Goal: Communication & Community: Participate in discussion

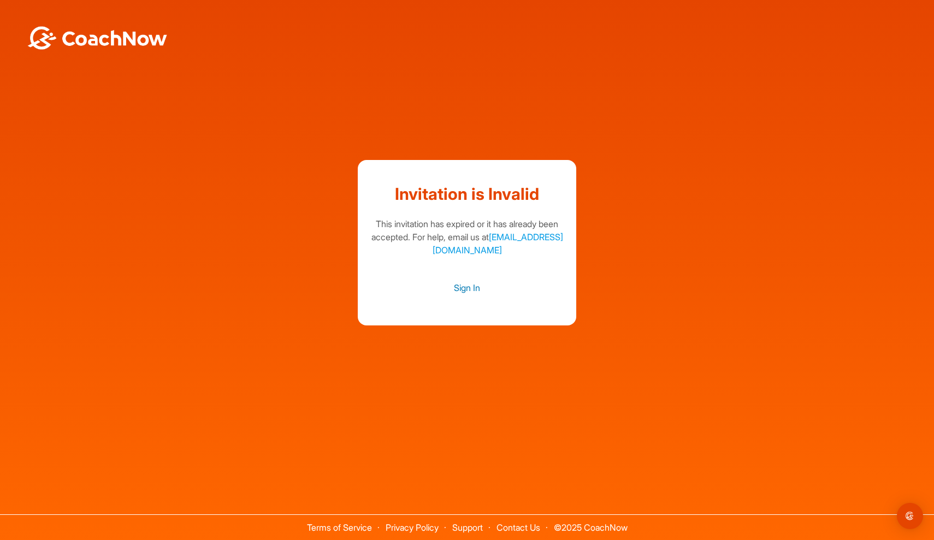
click at [473, 293] on link "Sign In" at bounding box center [467, 288] width 197 height 14
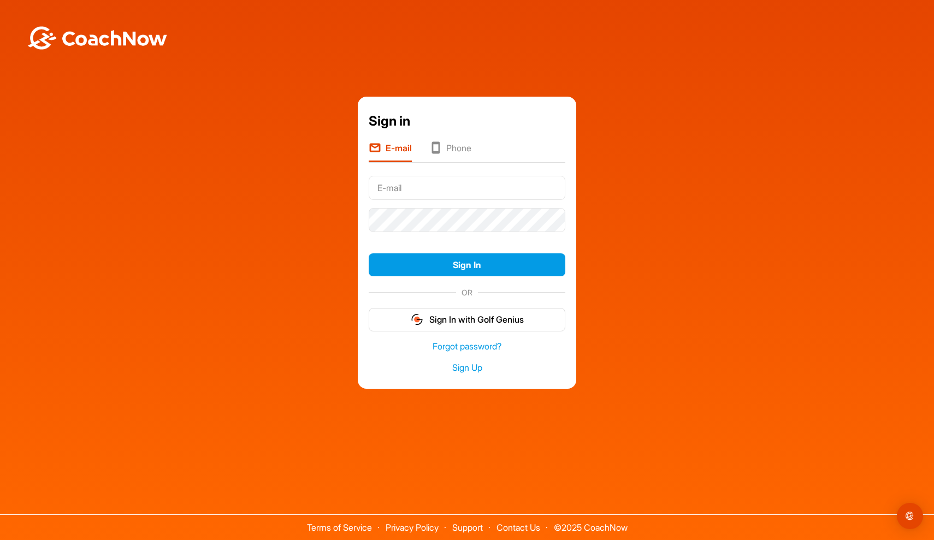
click at [409, 185] on input "text" at bounding box center [467, 188] width 197 height 24
type input "spencerroelle@gmail.com"
click at [490, 264] on button "Sign In" at bounding box center [467, 264] width 197 height 23
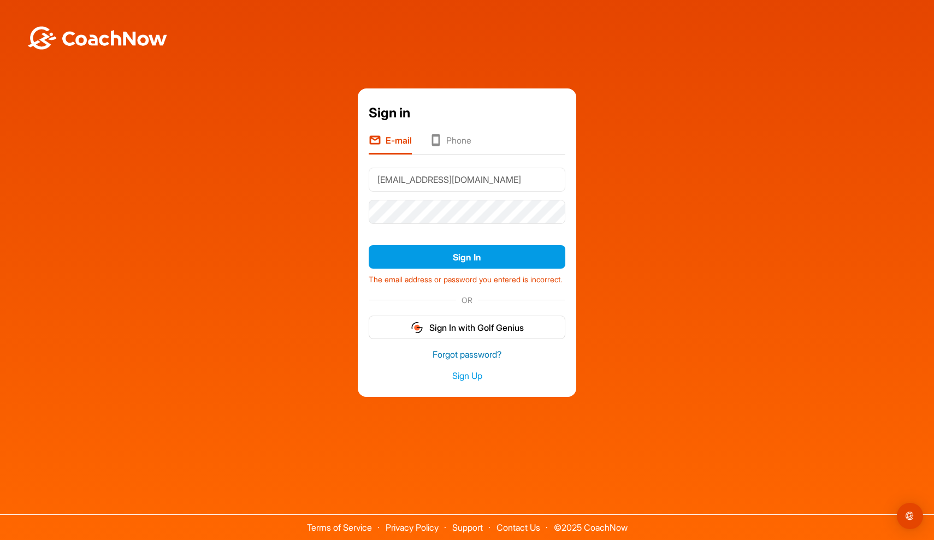
click at [479, 361] on link "Forgot password?" at bounding box center [467, 354] width 197 height 13
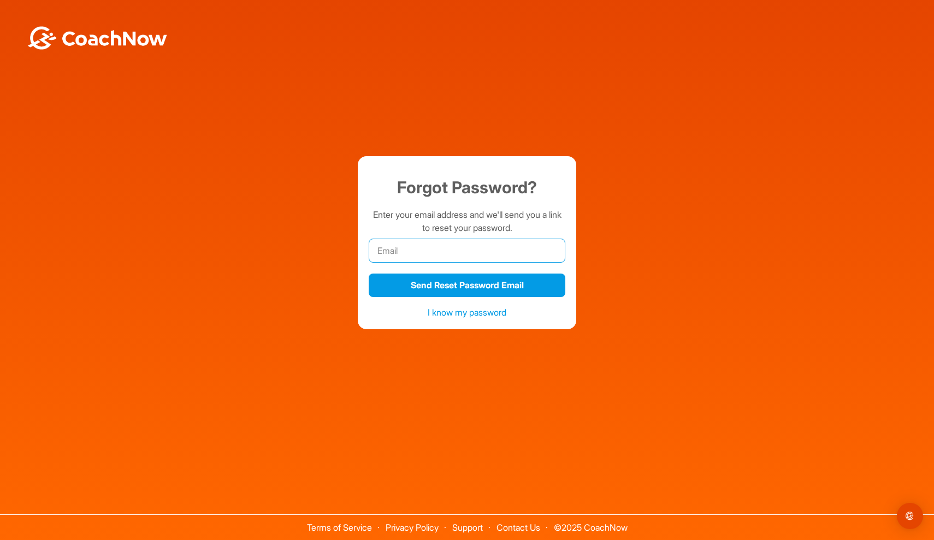
click at [431, 242] on input "email" at bounding box center [467, 251] width 197 height 24
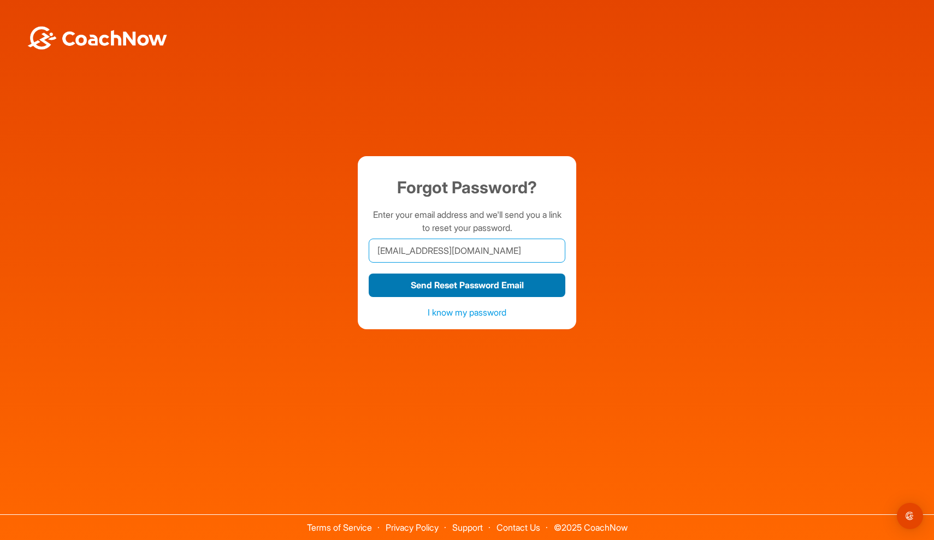
type input "[EMAIL_ADDRESS][DOMAIN_NAME]"
click at [448, 286] on button "Send Reset Password Email" at bounding box center [467, 285] width 197 height 23
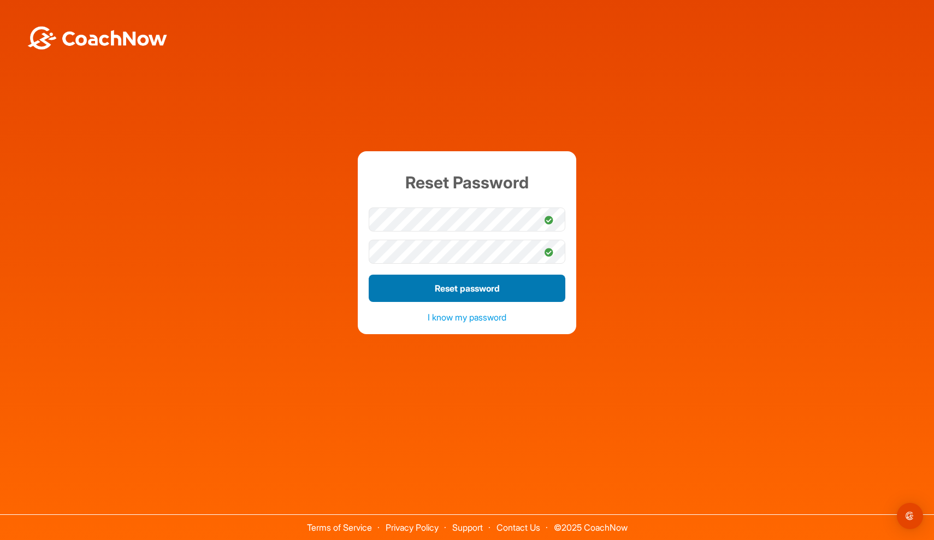
click at [444, 287] on button "Reset password" at bounding box center [467, 288] width 197 height 27
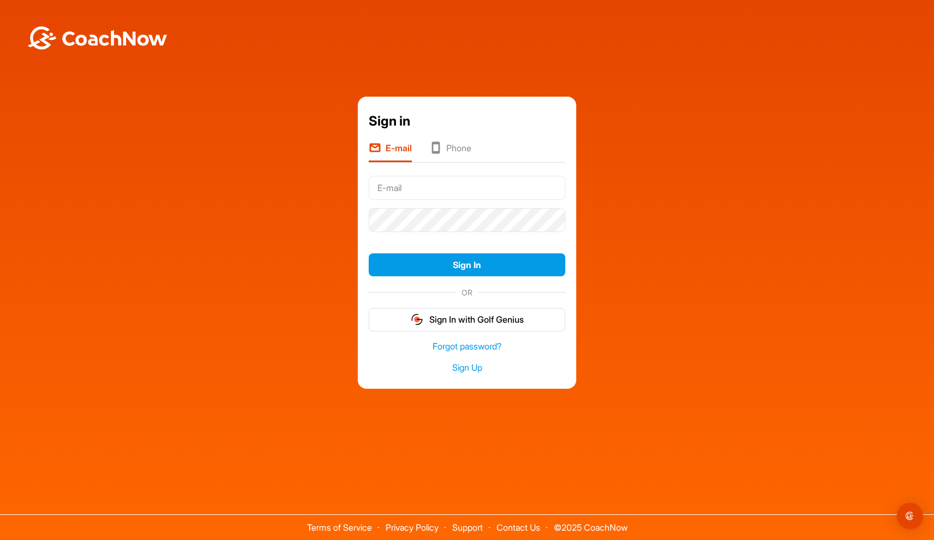
click at [549, 191] on input "text" at bounding box center [467, 188] width 197 height 24
type input "[EMAIL_ADDRESS][DOMAIN_NAME]"
click at [467, 265] on button "Sign In" at bounding box center [467, 264] width 197 height 23
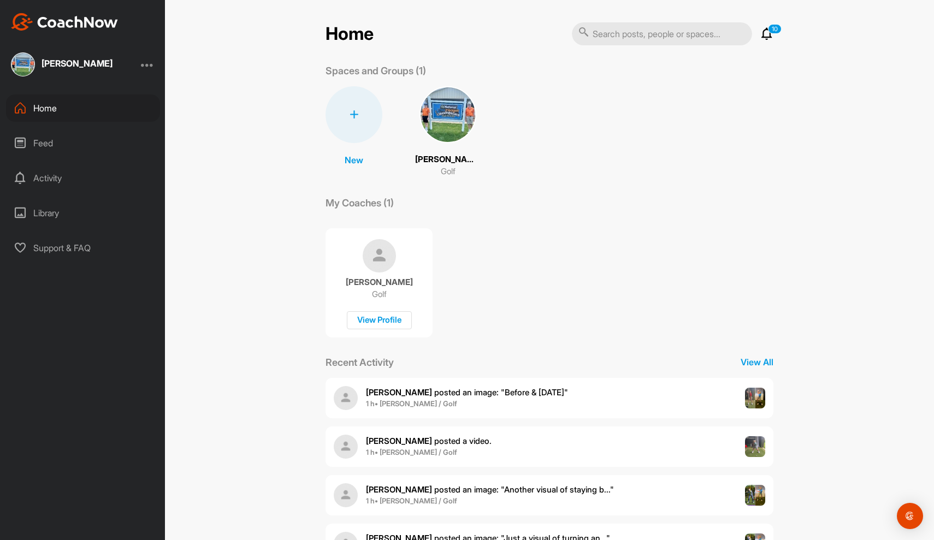
click at [454, 156] on p "[PERSON_NAME]" at bounding box center [448, 159] width 66 height 13
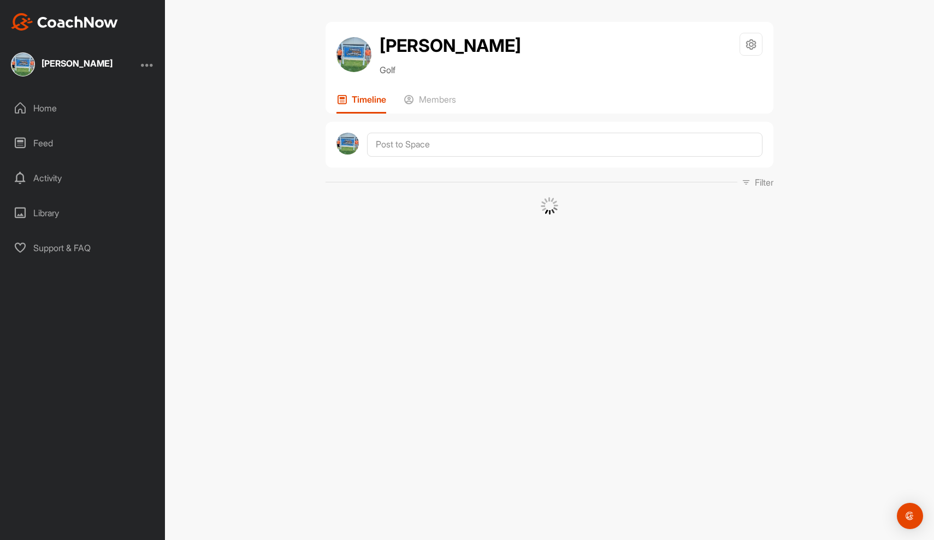
click at [454, 156] on div "Spencer Roelle Golf Space Settings Your Notifications Leave Space Timeline Memb…" at bounding box center [549, 270] width 769 height 540
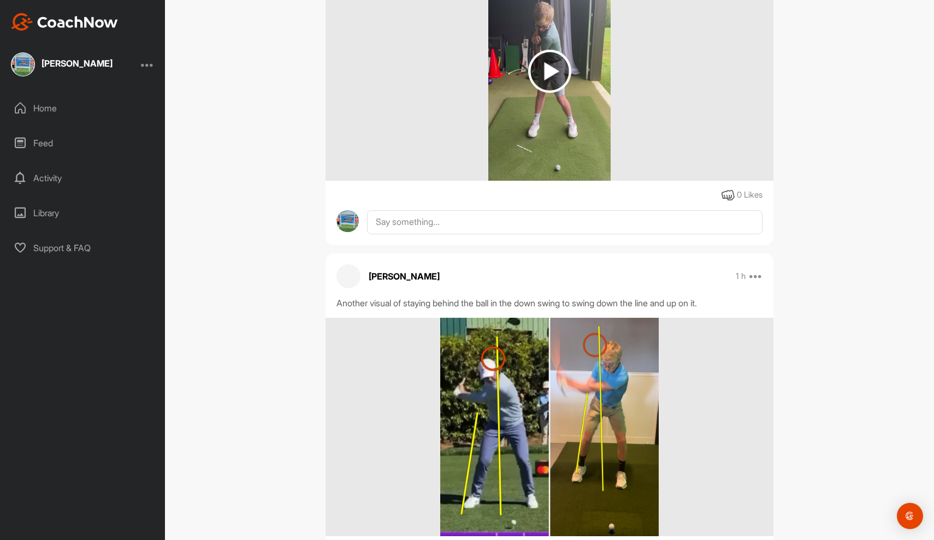
scroll to position [658, 0]
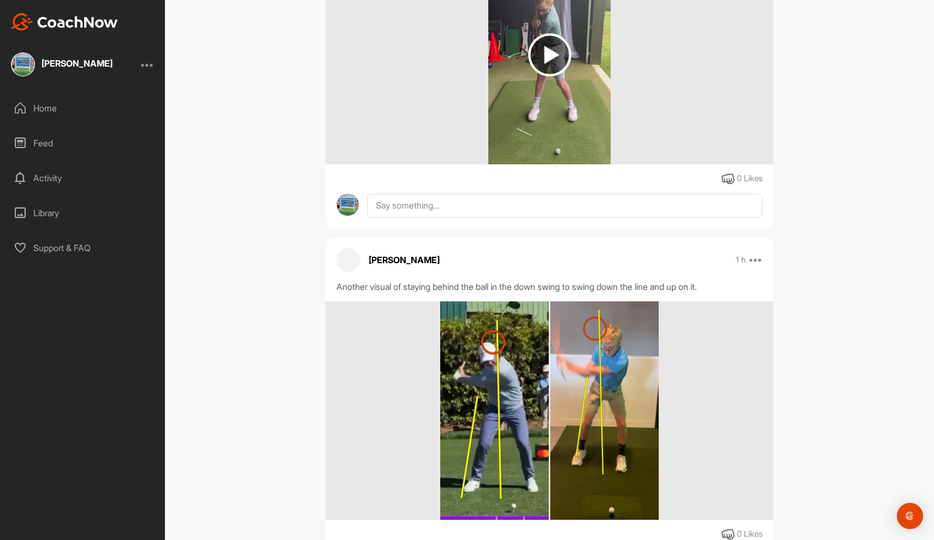
click at [332, 263] on div "Kevin Jones 1 h Pin to top Report Delete" at bounding box center [549, 260] width 448 height 24
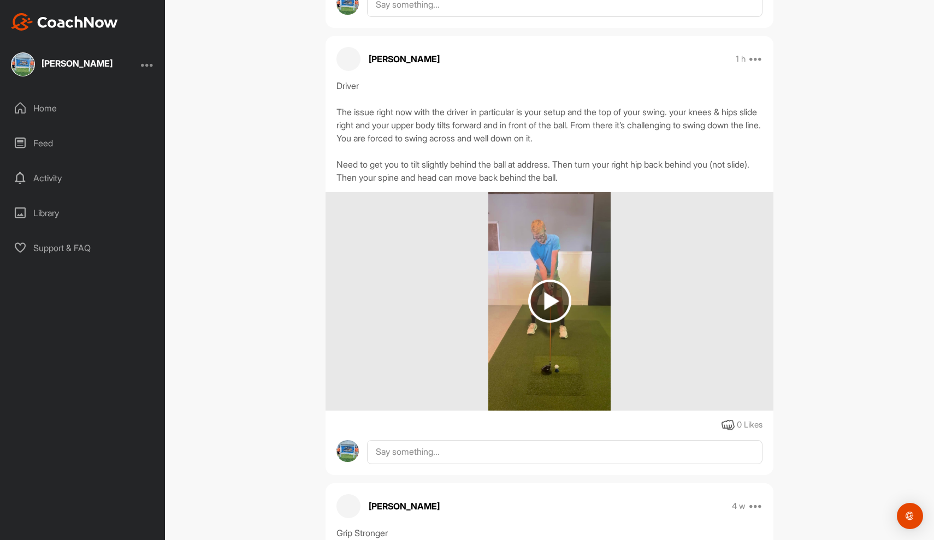
scroll to position [1912, 0]
click at [543, 296] on img at bounding box center [549, 300] width 43 height 43
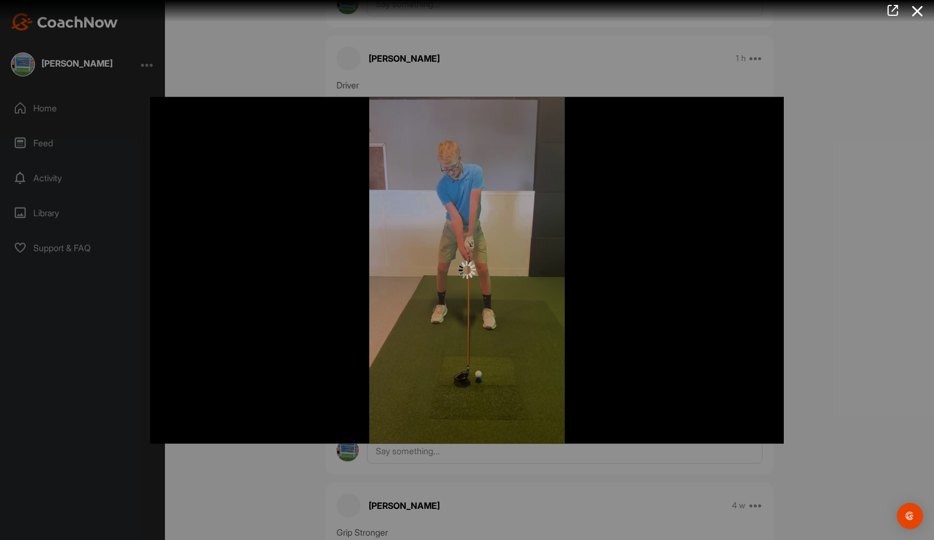
click at [474, 278] on img at bounding box center [466, 270] width 17 height 17
click at [827, 165] on div at bounding box center [467, 270] width 934 height 540
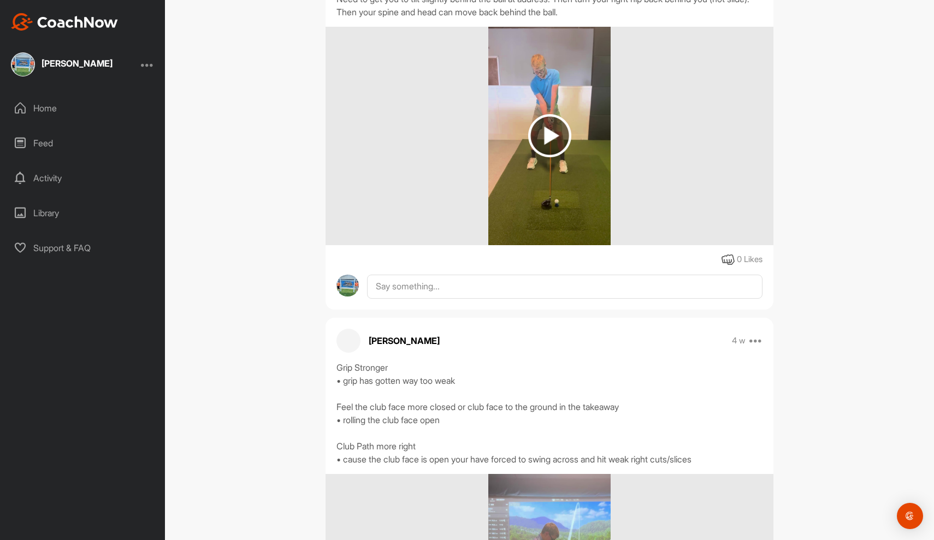
scroll to position [2057, 0]
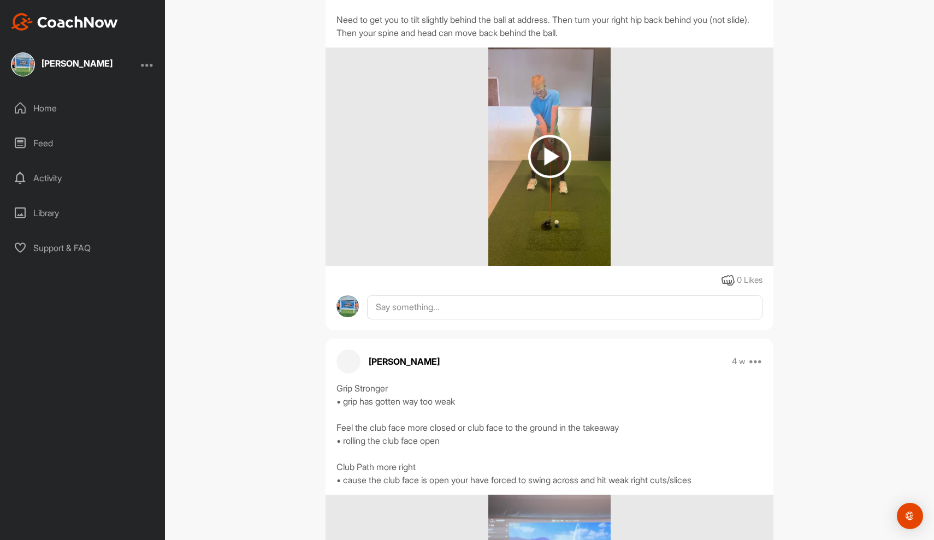
click at [596, 173] on img at bounding box center [549, 156] width 123 height 218
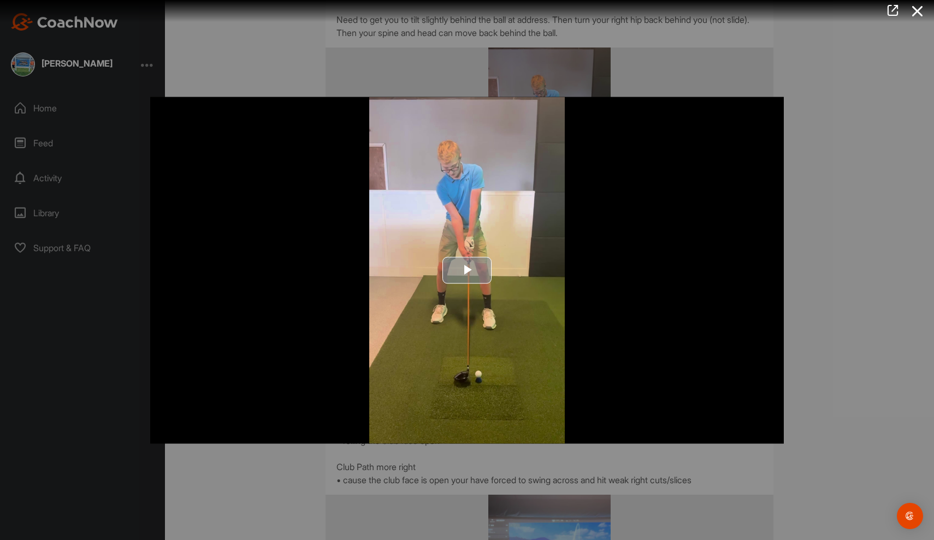
click at [467, 270] on span "Video Player" at bounding box center [467, 270] width 0 height 0
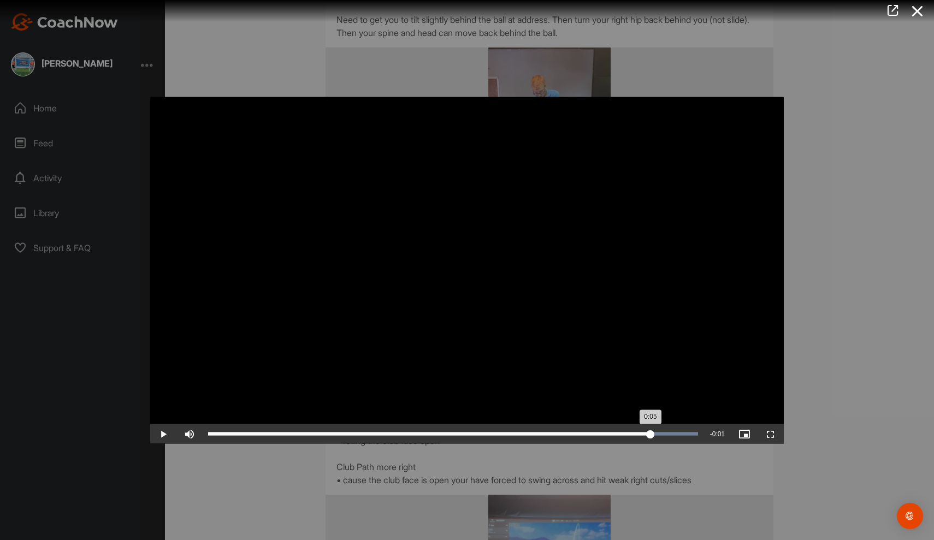
drag, startPoint x: 322, startPoint y: 444, endPoint x: 650, endPoint y: 448, distance: 328.1
click at [650, 435] on div "Loaded : 100.00% 0:05 0:05" at bounding box center [453, 433] width 490 height 3
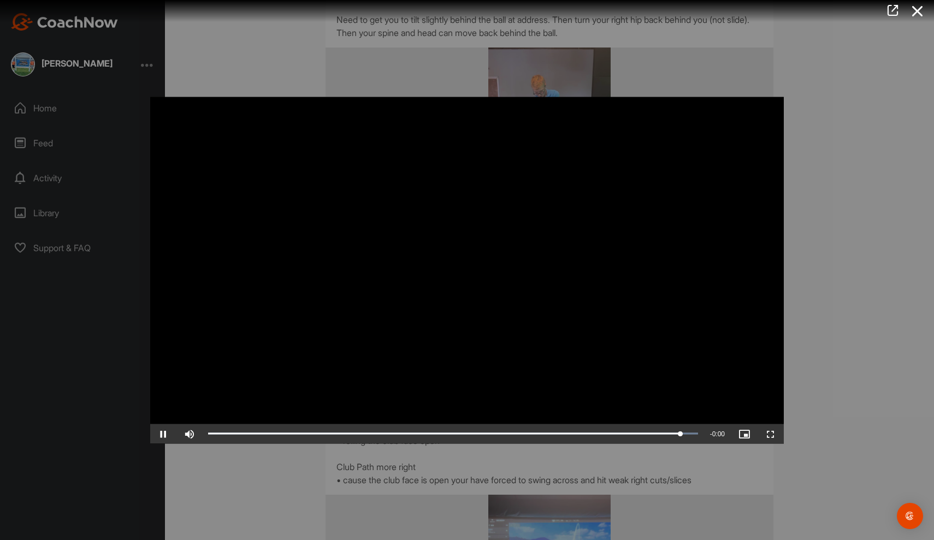
click at [786, 437] on div "Video Player is loading. Play Video Pause Skip Backward Skip Forward Mute Curre…" at bounding box center [466, 270] width 655 height 369
click at [915, 9] on icon at bounding box center [917, 11] width 25 height 20
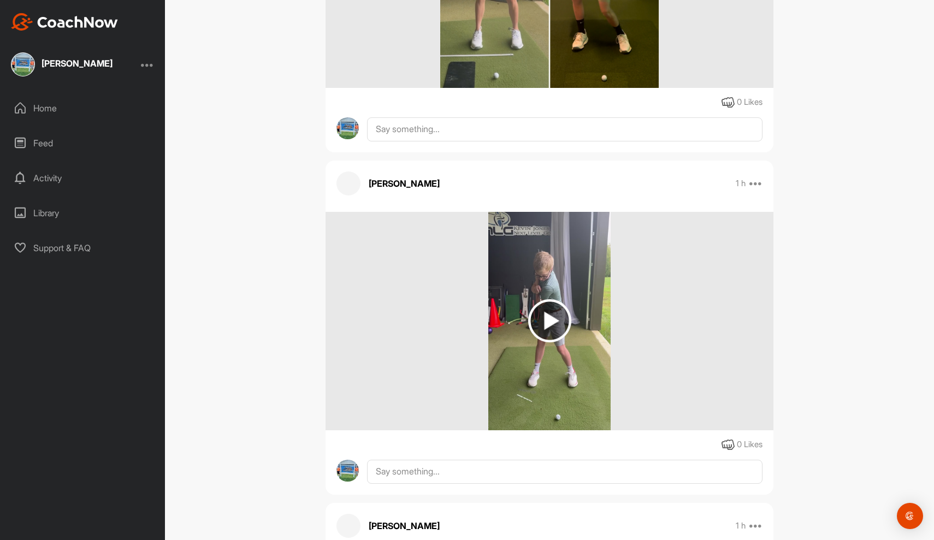
scroll to position [389, 0]
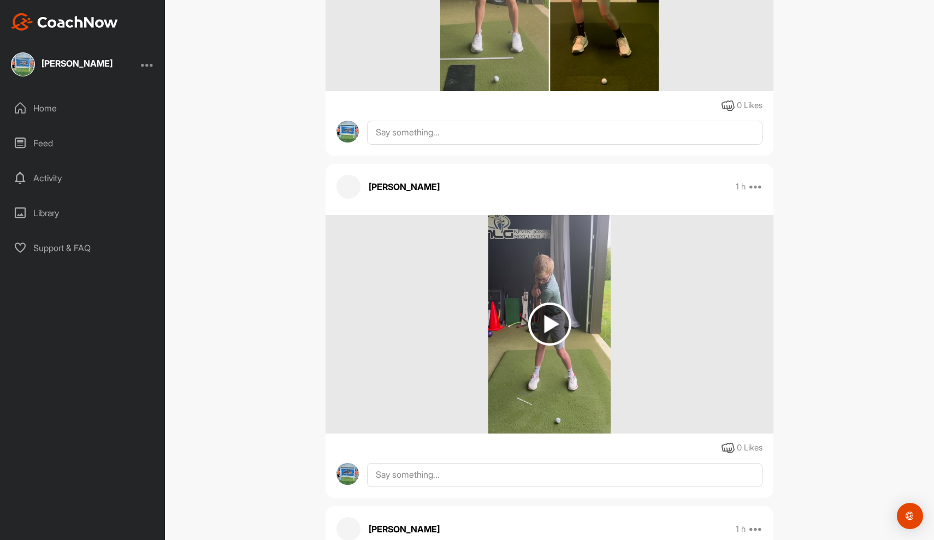
click at [551, 312] on img at bounding box center [549, 323] width 43 height 43
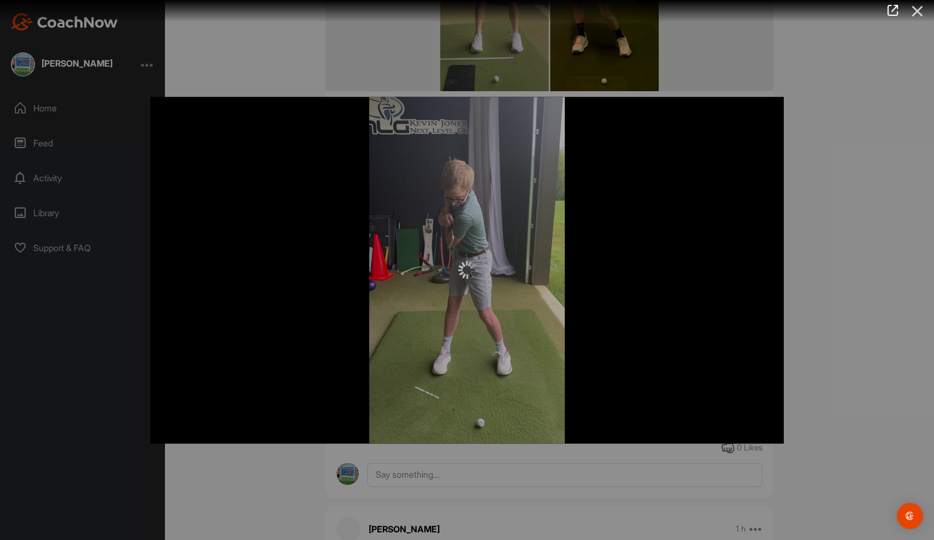
click at [915, 11] on icon at bounding box center [917, 11] width 25 height 20
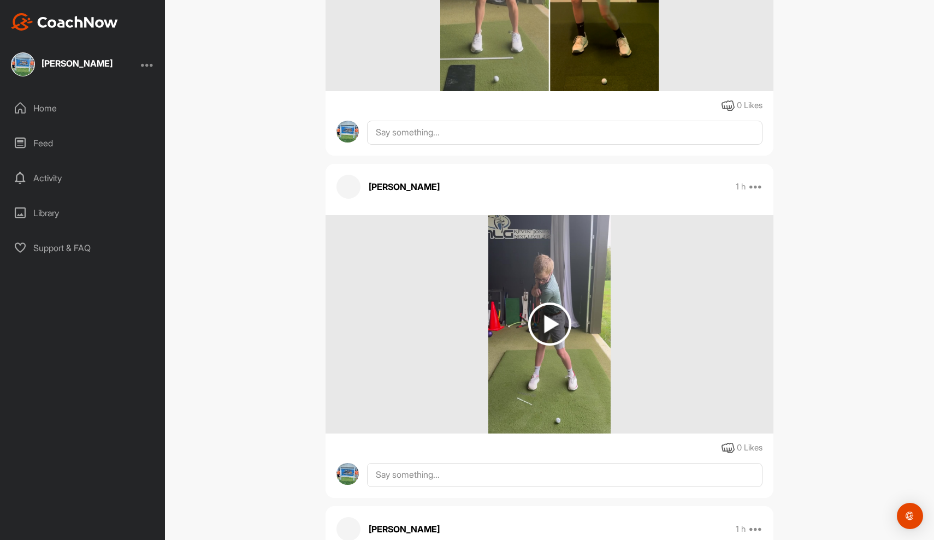
click at [542, 326] on img at bounding box center [549, 323] width 43 height 43
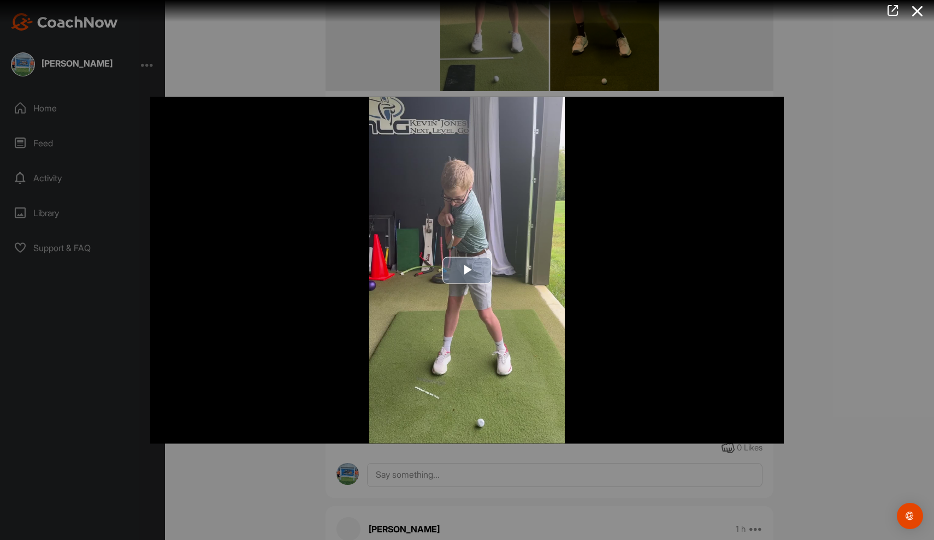
click at [467, 270] on span "Video Player" at bounding box center [467, 270] width 0 height 0
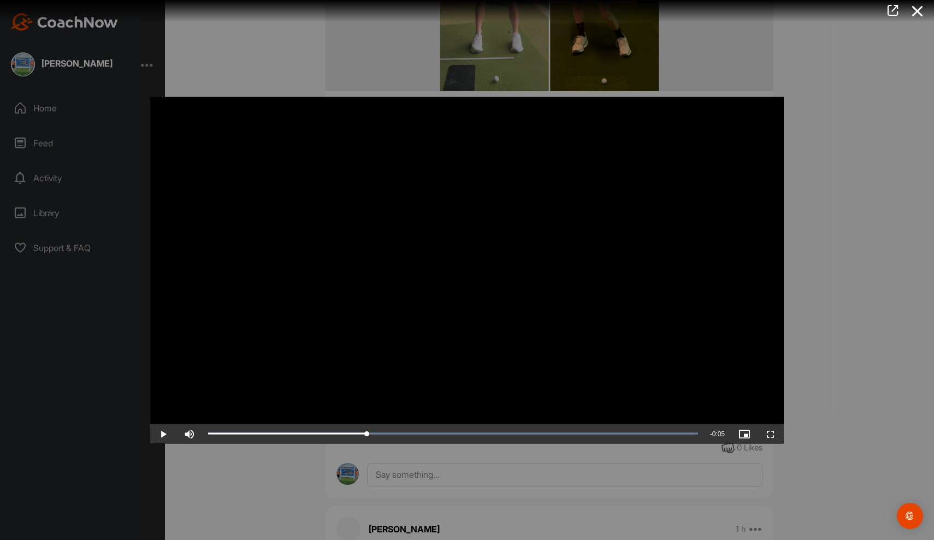
drag, startPoint x: 300, startPoint y: 448, endPoint x: 367, endPoint y: 465, distance: 69.6
click at [368, 454] on div "Video Player is loading. Play Video Play Skip Backward Skip Forward Mute Curren…" at bounding box center [466, 270] width 655 height 369
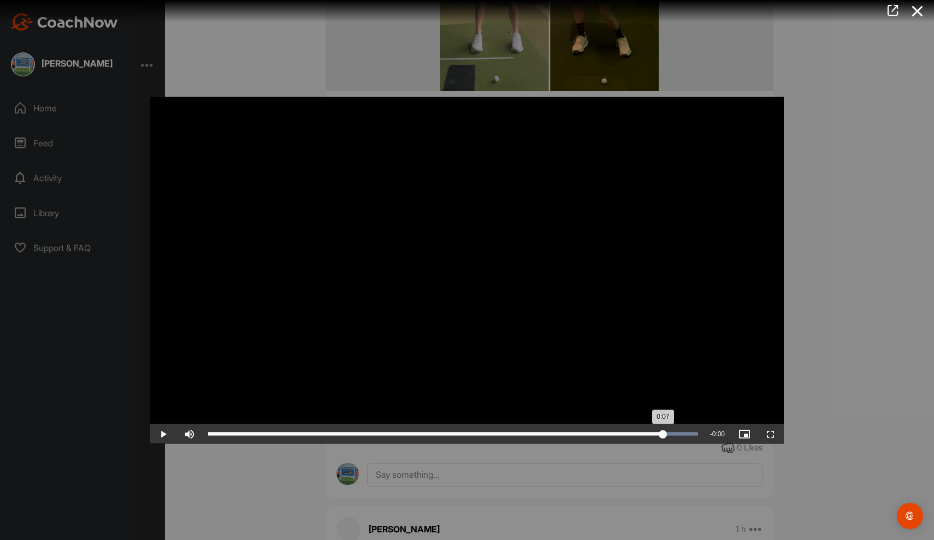
drag, startPoint x: 367, startPoint y: 445, endPoint x: 662, endPoint y: 440, distance: 294.9
click at [662, 440] on div "Loaded : 100.00% 0:07 0:07" at bounding box center [453, 434] width 501 height 20
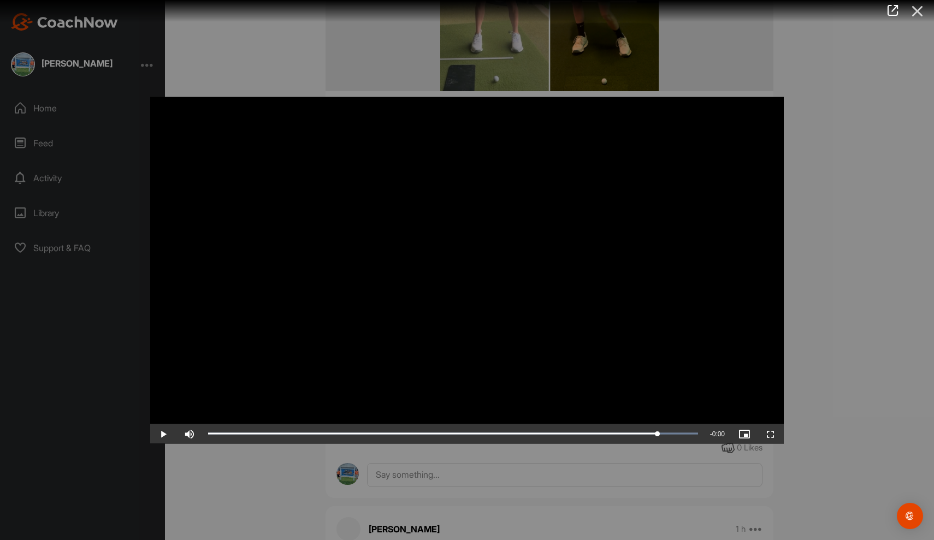
click at [917, 17] on icon at bounding box center [917, 11] width 25 height 20
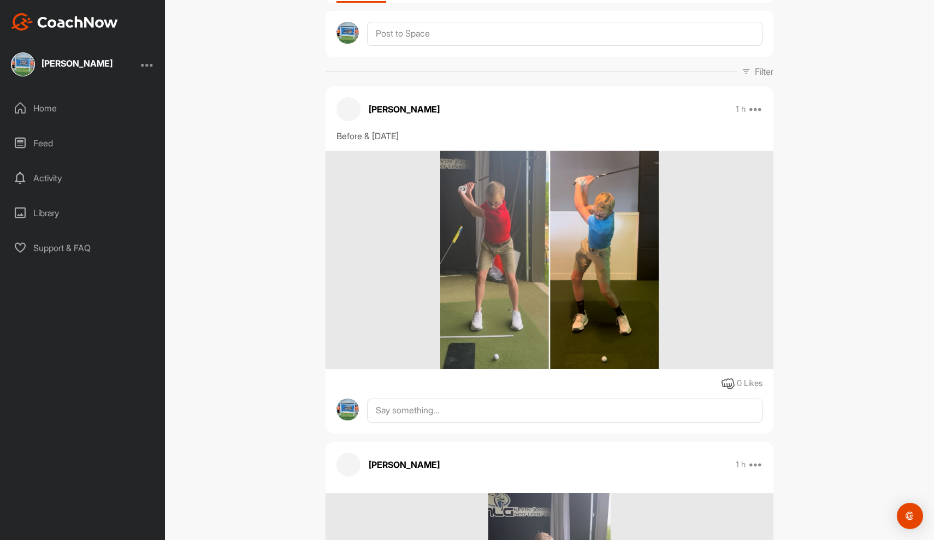
scroll to position [107, 0]
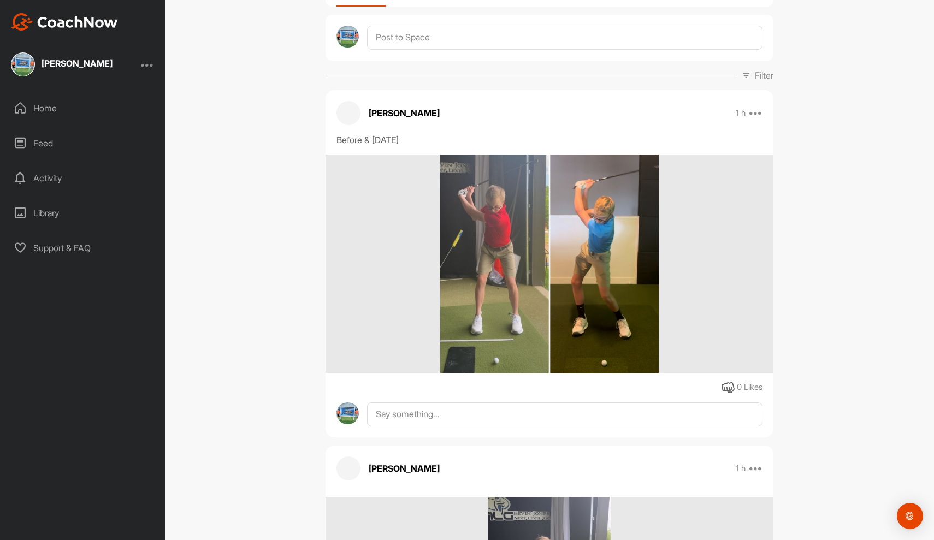
click at [652, 210] on img at bounding box center [549, 263] width 218 height 218
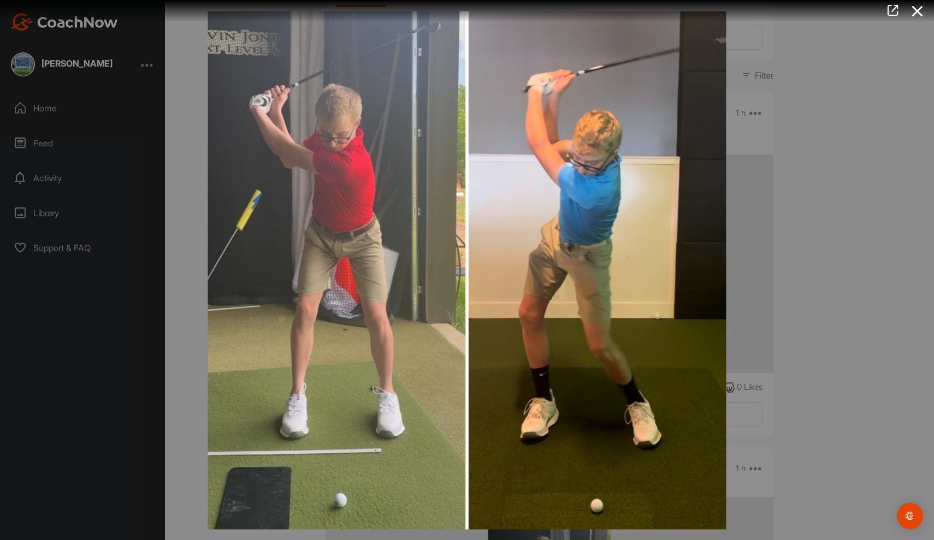
click at [842, 223] on div at bounding box center [467, 270] width 934 height 540
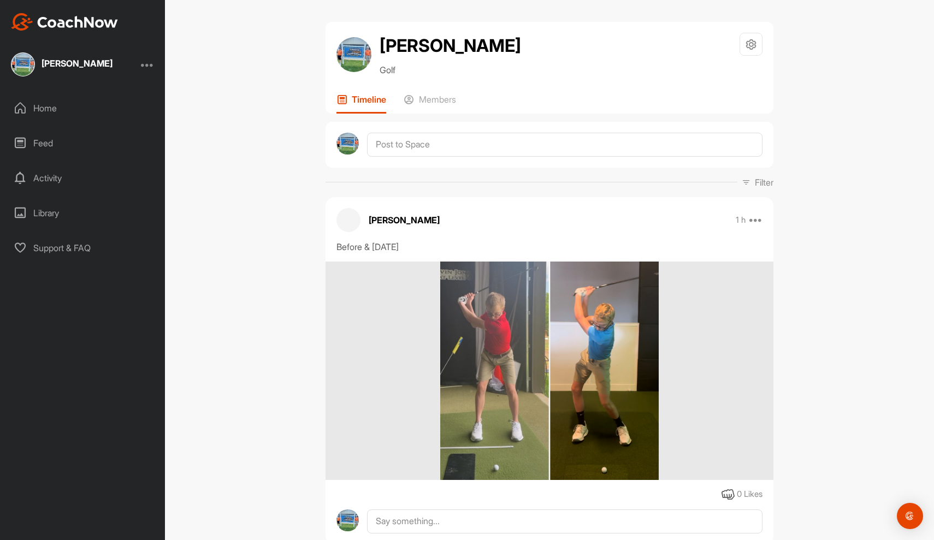
scroll to position [0, 0]
click at [488, 336] on img at bounding box center [549, 371] width 218 height 218
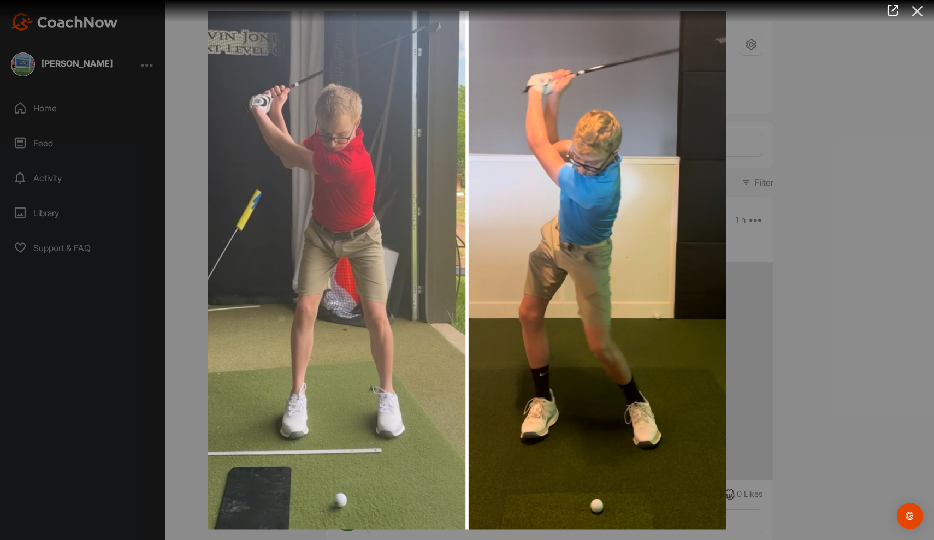
click at [913, 13] on icon at bounding box center [917, 11] width 25 height 20
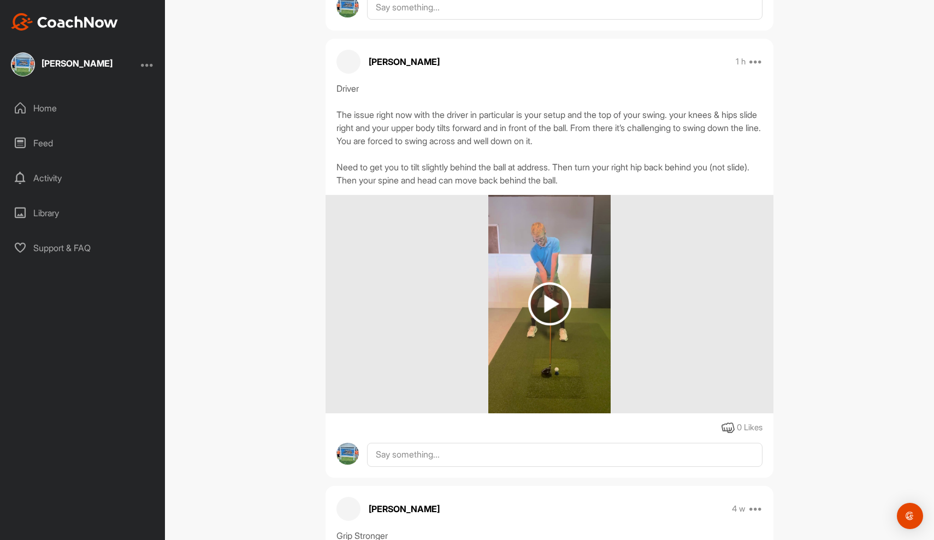
scroll to position [1906, 0]
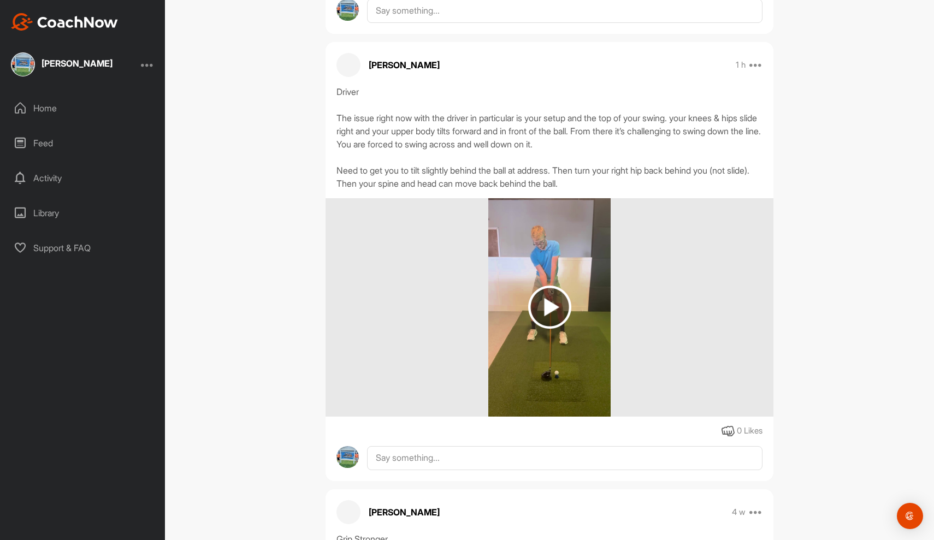
click at [553, 308] on img at bounding box center [549, 307] width 43 height 43
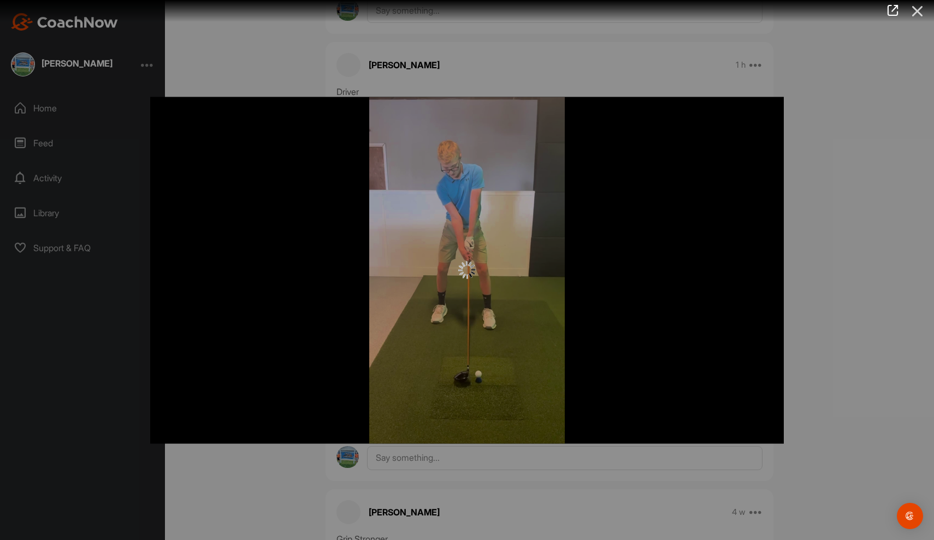
click at [912, 14] on icon at bounding box center [917, 11] width 25 height 20
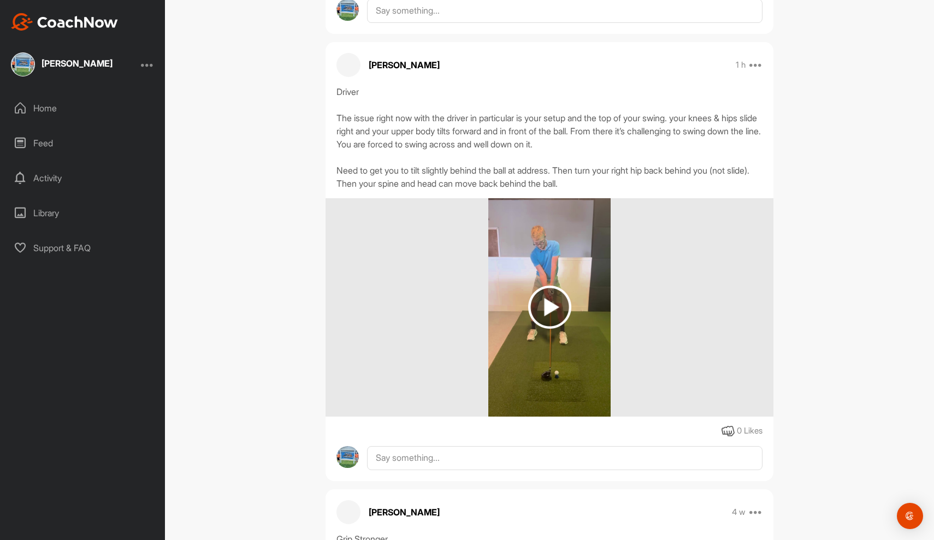
click at [557, 306] on img at bounding box center [549, 307] width 43 height 43
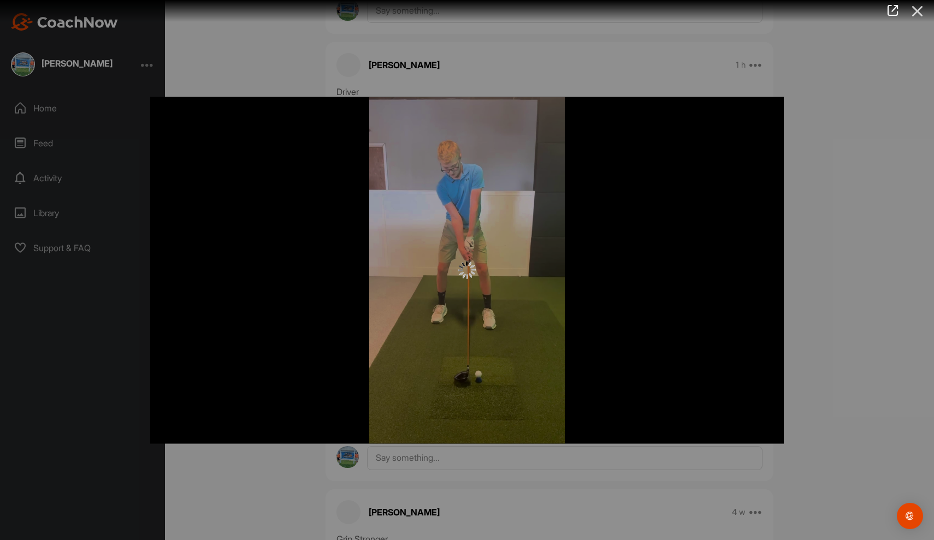
click at [914, 13] on icon at bounding box center [917, 11] width 25 height 20
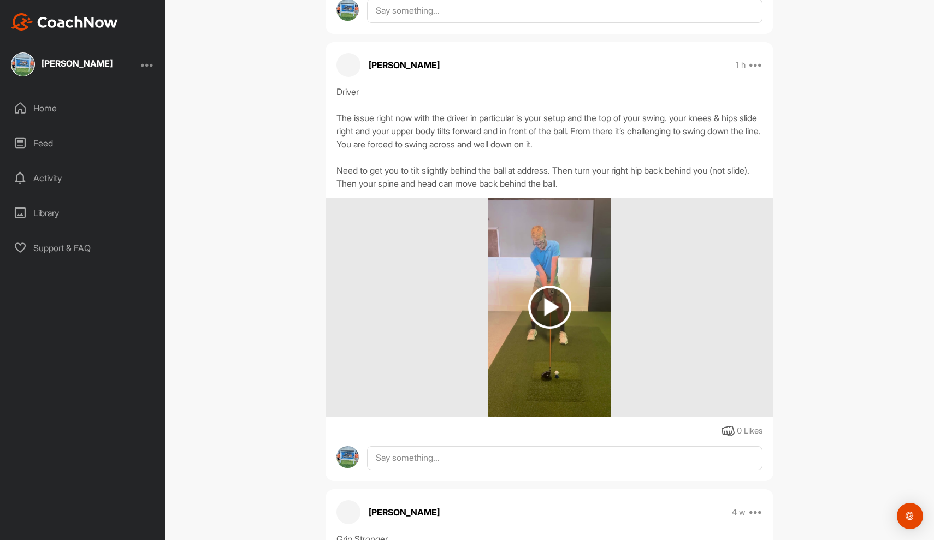
click at [573, 239] on img at bounding box center [549, 307] width 123 height 218
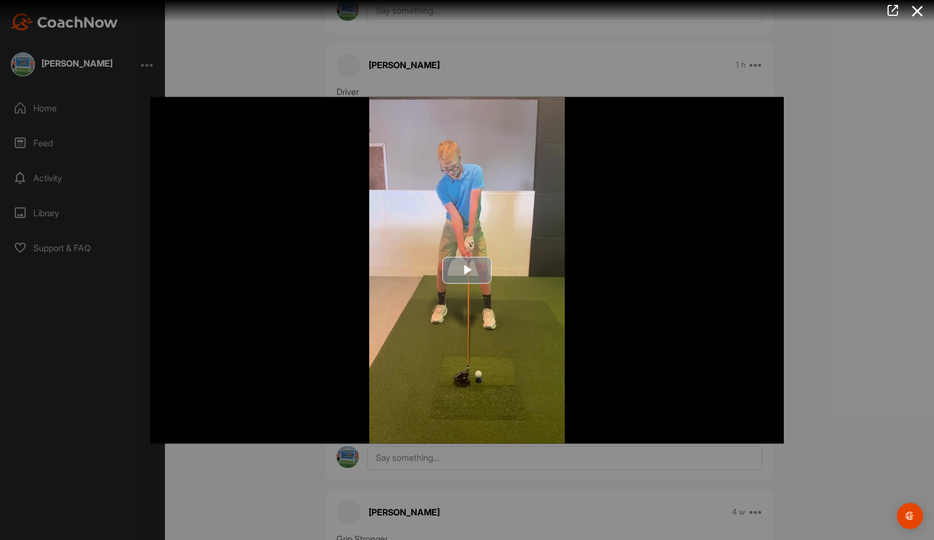
click at [467, 270] on span "Video Player" at bounding box center [467, 270] width 0 height 0
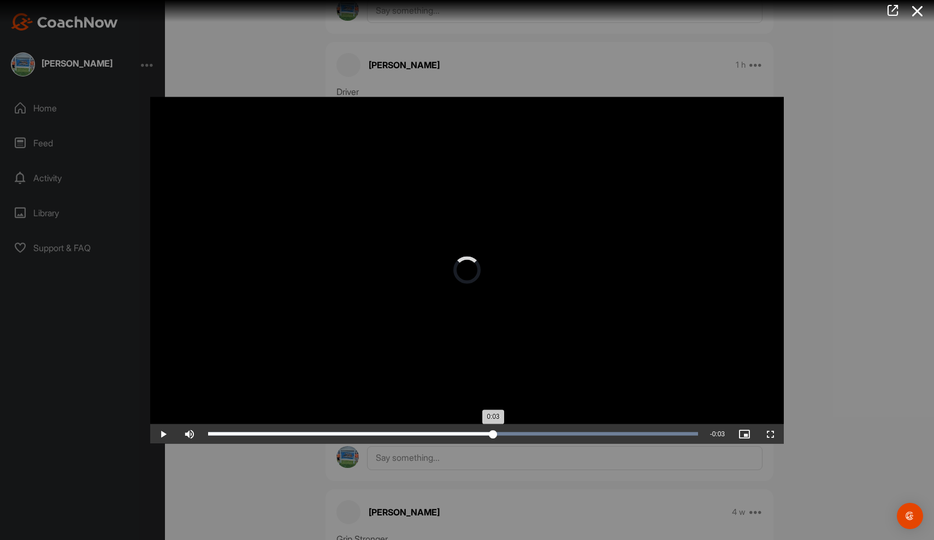
drag, startPoint x: 295, startPoint y: 447, endPoint x: 492, endPoint y: 451, distance: 197.1
click at [494, 443] on div "Loaded : 100.00% 0:03 0:03" at bounding box center [453, 434] width 501 height 20
drag, startPoint x: 492, startPoint y: 451, endPoint x: 680, endPoint y: 448, distance: 187.8
click at [679, 443] on div "Loaded : 100.00% 0:06 0:06" at bounding box center [453, 434] width 501 height 20
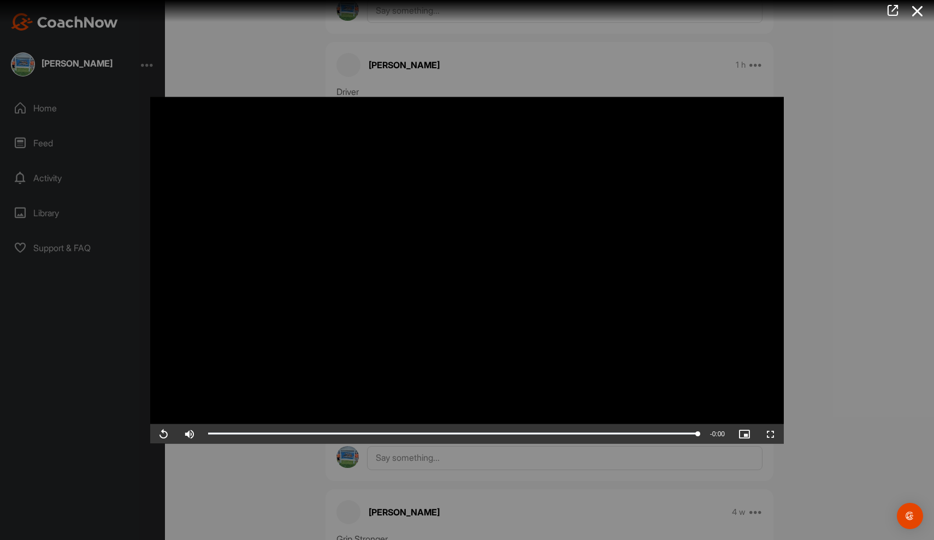
click at [856, 256] on div at bounding box center [467, 270] width 934 height 540
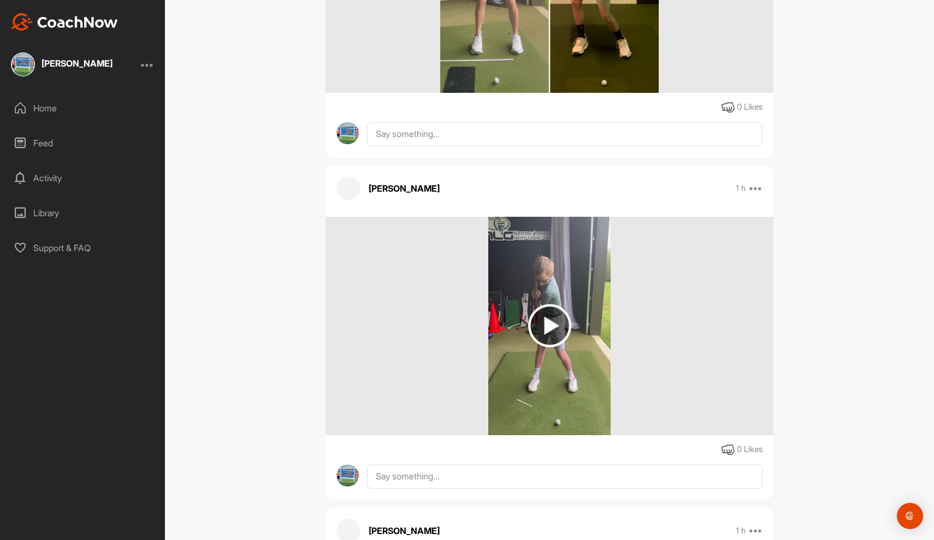
scroll to position [388, 0]
click at [578, 352] on img at bounding box center [549, 325] width 123 height 218
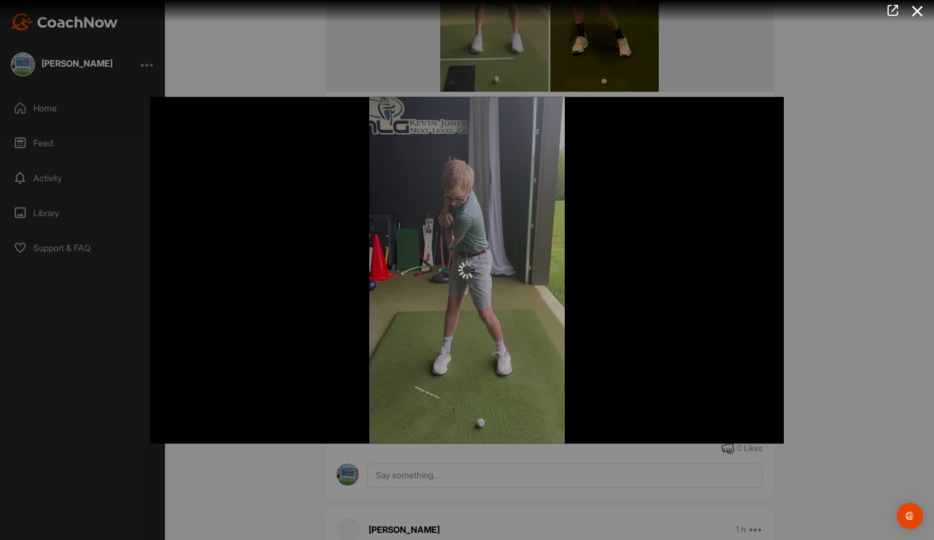
click at [468, 251] on div at bounding box center [466, 270] width 633 height 347
click at [916, 12] on icon at bounding box center [917, 11] width 25 height 20
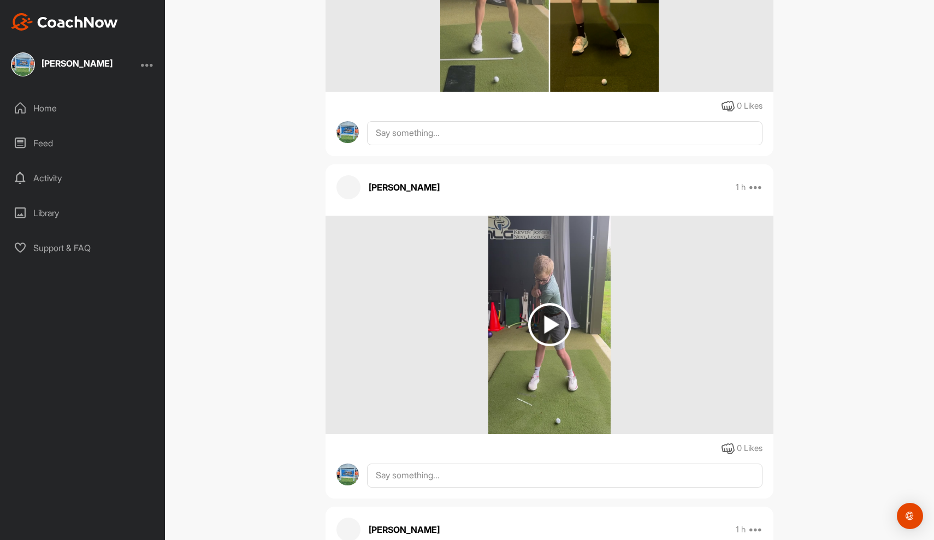
click at [632, 346] on div at bounding box center [549, 325] width 448 height 218
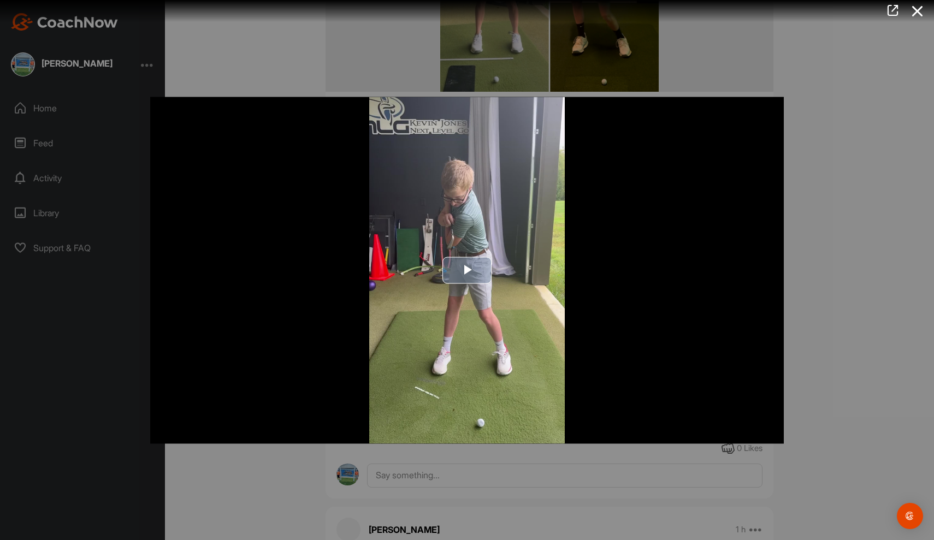
click at [467, 270] on span "Video Player" at bounding box center [467, 270] width 0 height 0
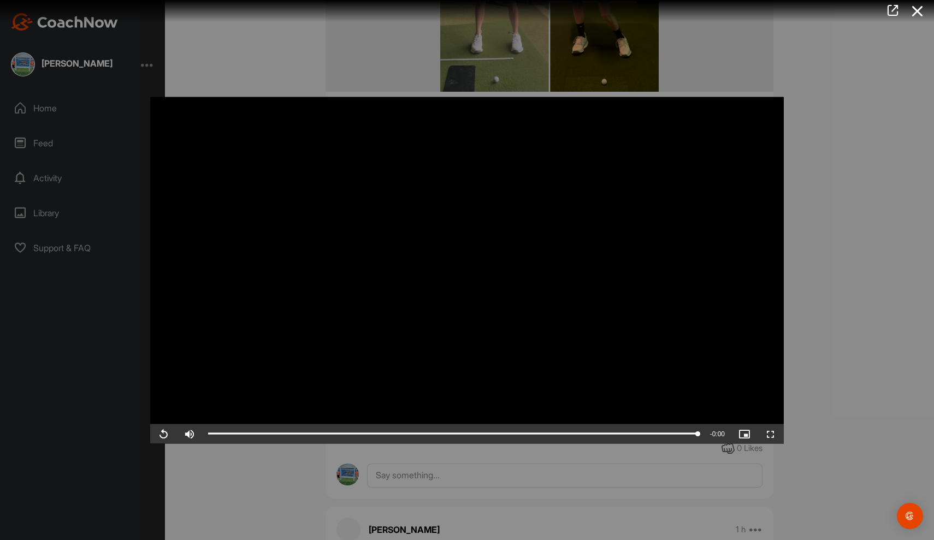
click at [164, 433] on span "Video Player" at bounding box center [163, 433] width 26 height 0
click at [405, 56] on div at bounding box center [467, 270] width 934 height 540
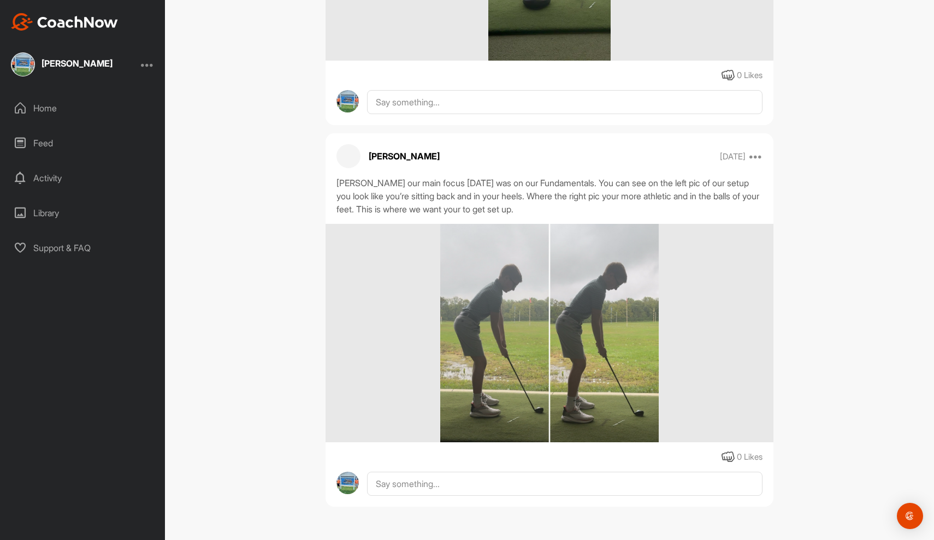
click at [485, 328] on img at bounding box center [549, 333] width 218 height 218
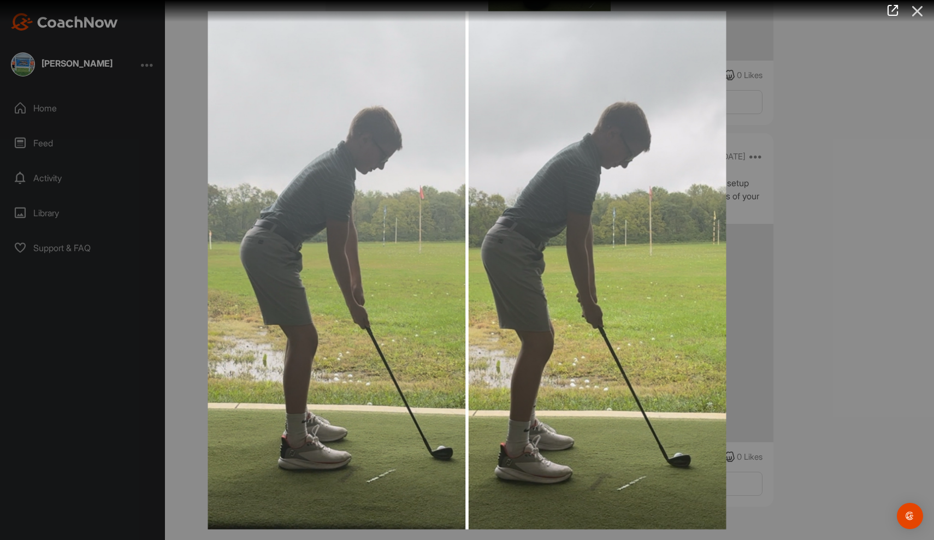
click at [912, 9] on icon at bounding box center [917, 11] width 25 height 20
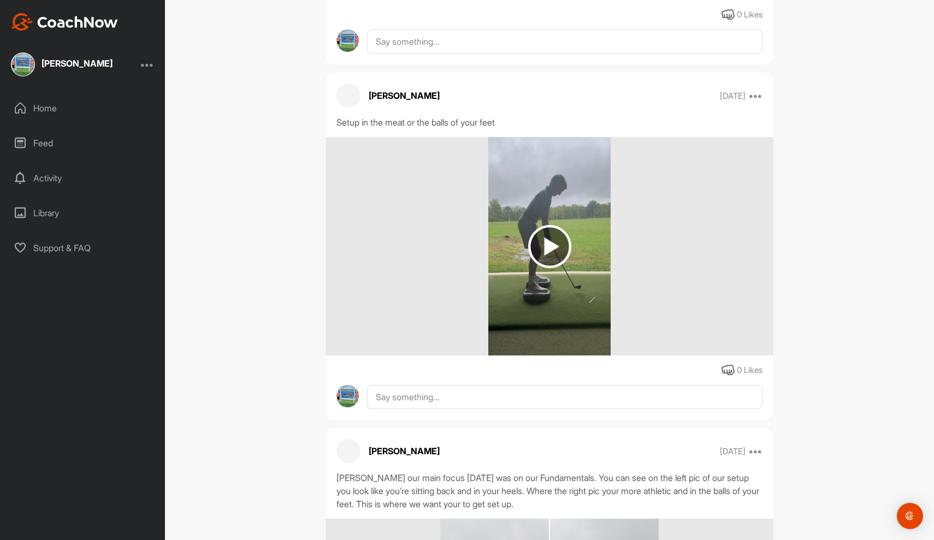
scroll to position [5178, 0]
click at [546, 261] on img at bounding box center [549, 245] width 43 height 43
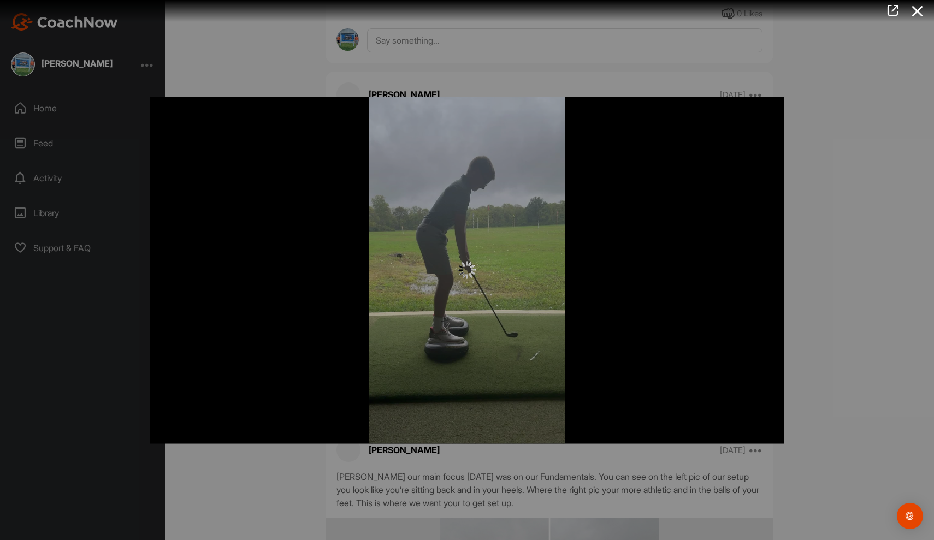
click at [595, 276] on div at bounding box center [466, 270] width 633 height 17
click at [460, 276] on img at bounding box center [466, 270] width 17 height 17
click at [920, 9] on icon at bounding box center [917, 11] width 25 height 20
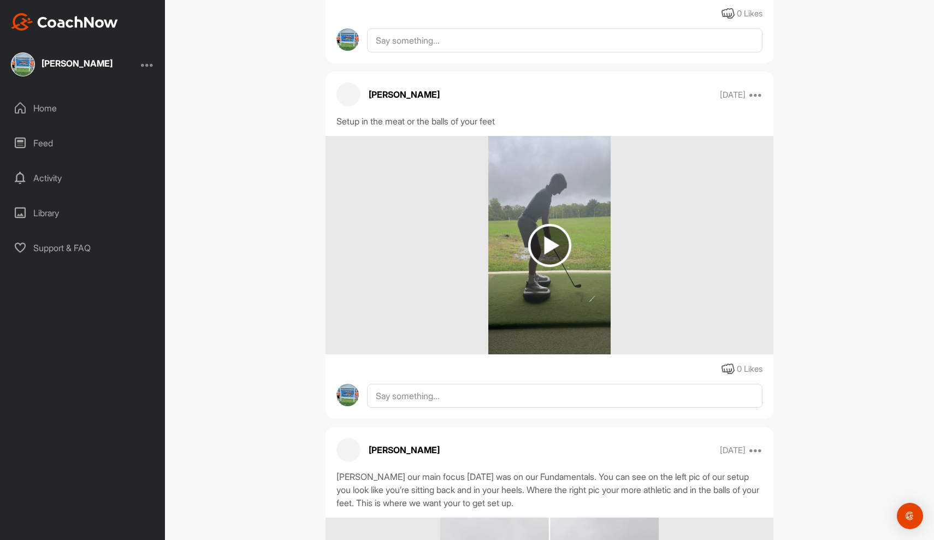
click at [646, 232] on div at bounding box center [549, 245] width 448 height 218
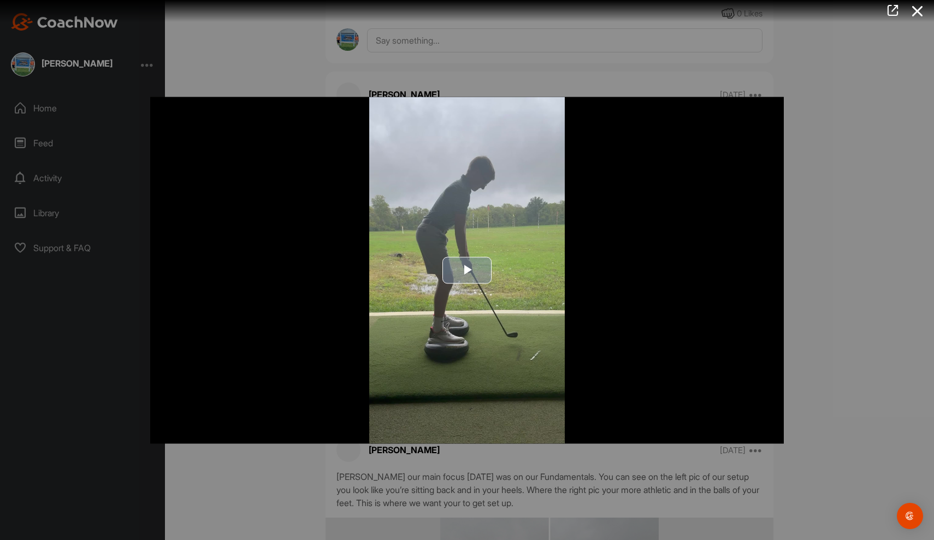
click at [467, 270] on span "Video Player" at bounding box center [467, 270] width 0 height 0
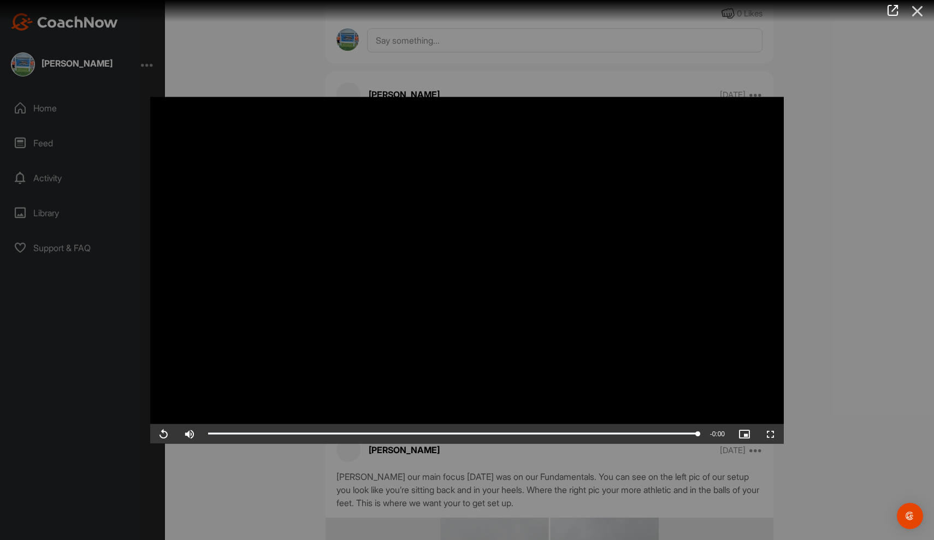
click at [918, 5] on icon at bounding box center [917, 11] width 25 height 20
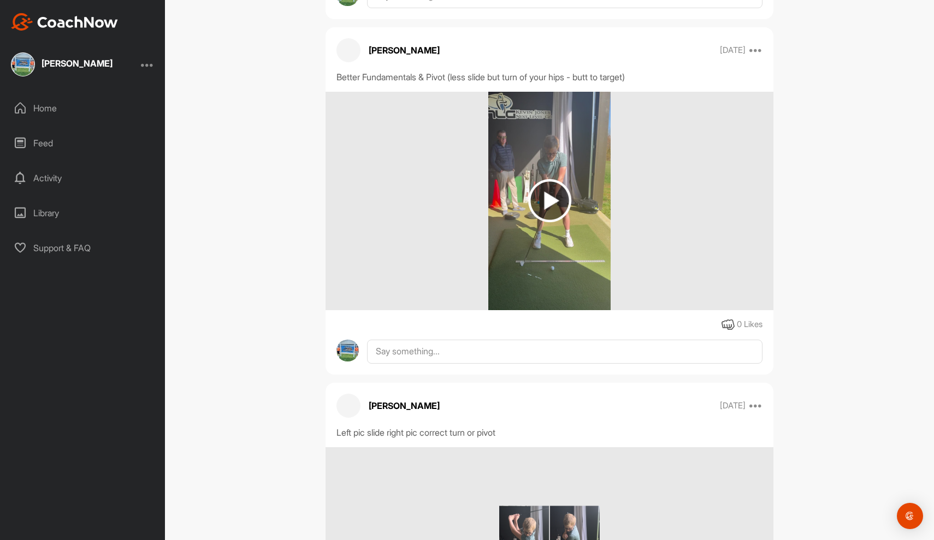
scroll to position [3731, 0]
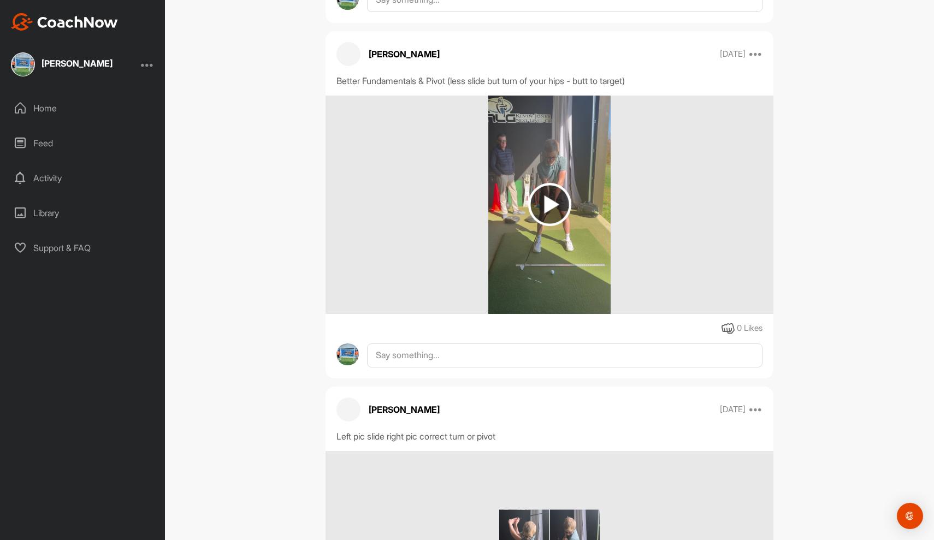
click at [566, 212] on img at bounding box center [549, 204] width 43 height 43
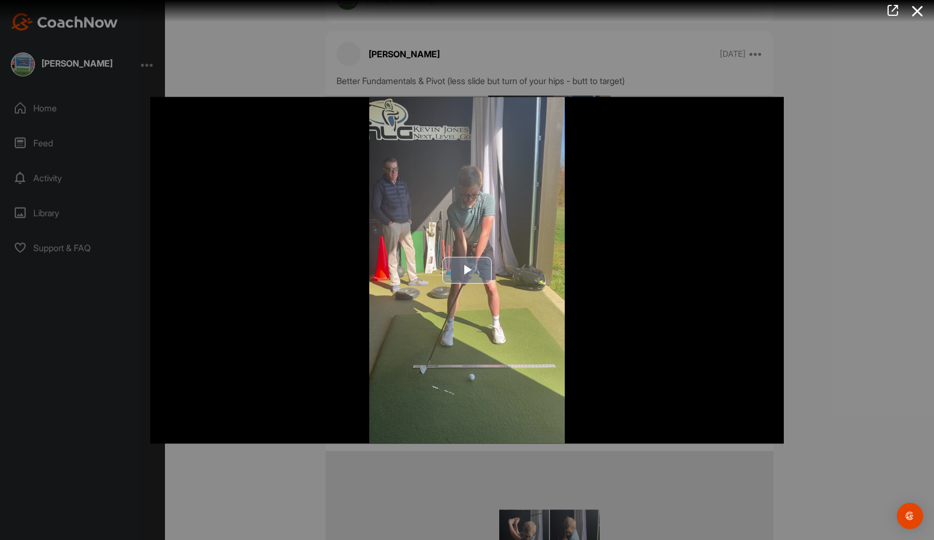
click at [467, 270] on span "Video Player" at bounding box center [467, 270] width 0 height 0
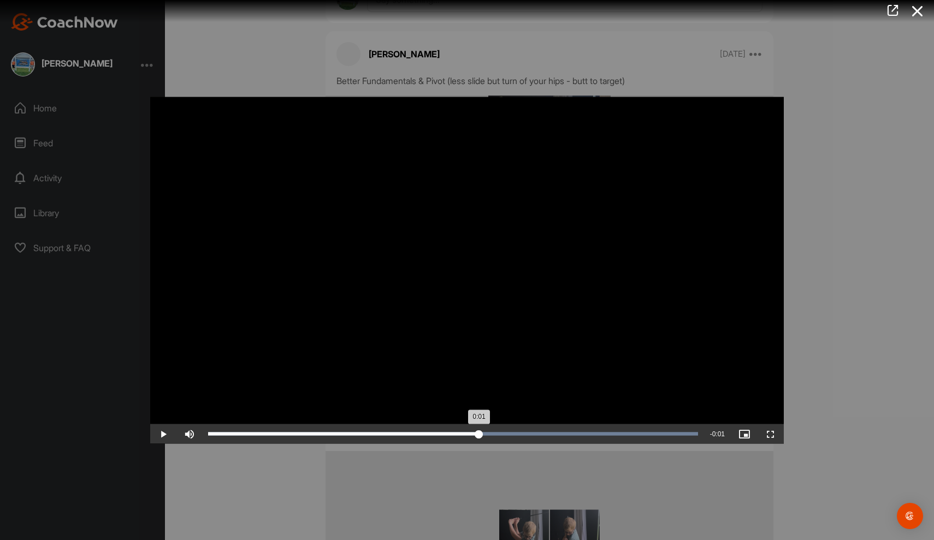
drag, startPoint x: 699, startPoint y: 447, endPoint x: 479, endPoint y: 448, distance: 220.0
click at [479, 435] on div "0:01" at bounding box center [343, 433] width 271 height 3
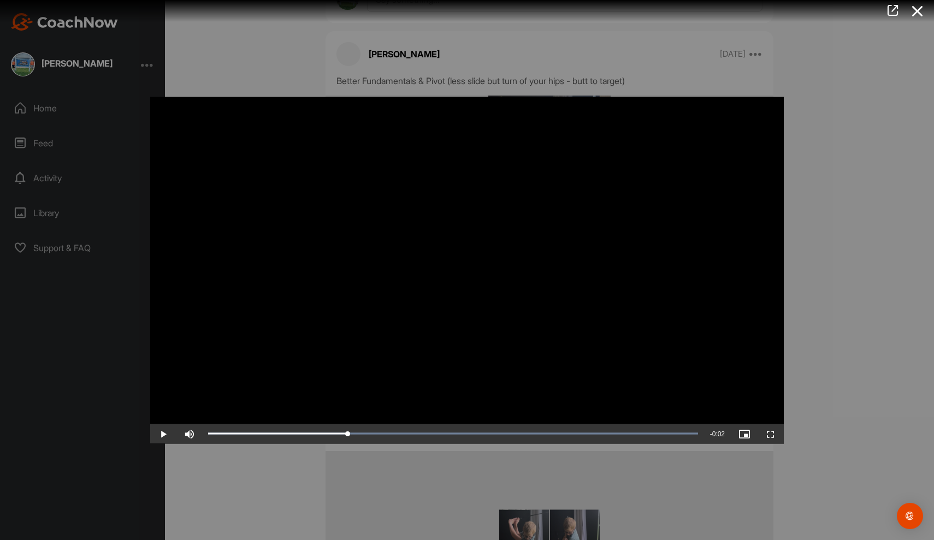
drag, startPoint x: 479, startPoint y: 448, endPoint x: 348, endPoint y: 426, distance: 132.7
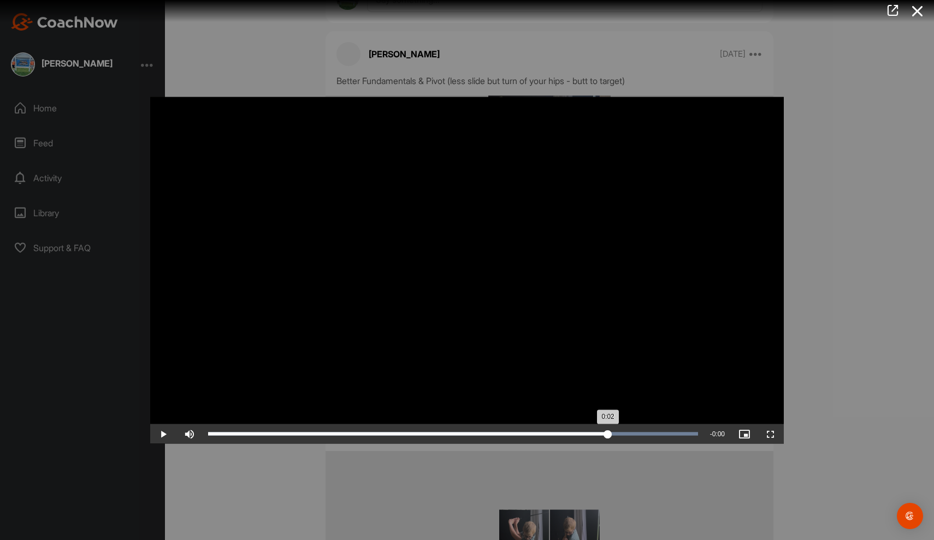
drag, startPoint x: 303, startPoint y: 445, endPoint x: 608, endPoint y: 444, distance: 304.6
click at [608, 435] on div "0:02" at bounding box center [408, 433] width 400 height 3
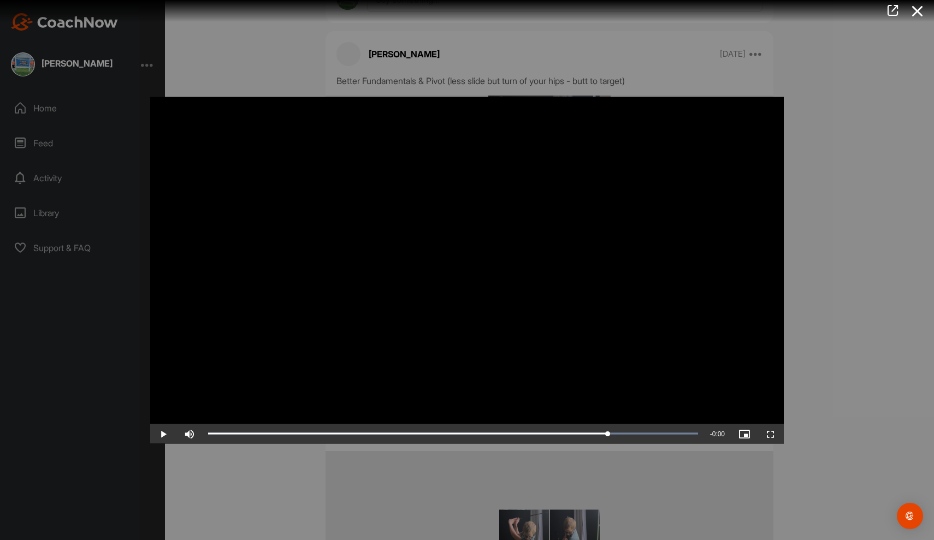
click at [164, 433] on span "Video Player" at bounding box center [163, 433] width 26 height 0
click at [920, 10] on icon at bounding box center [917, 11] width 25 height 20
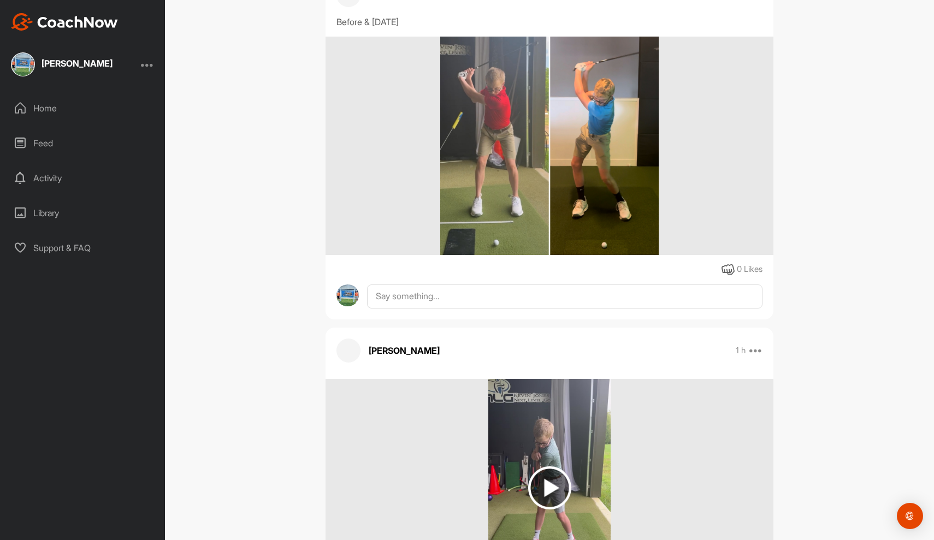
scroll to position [218, 0]
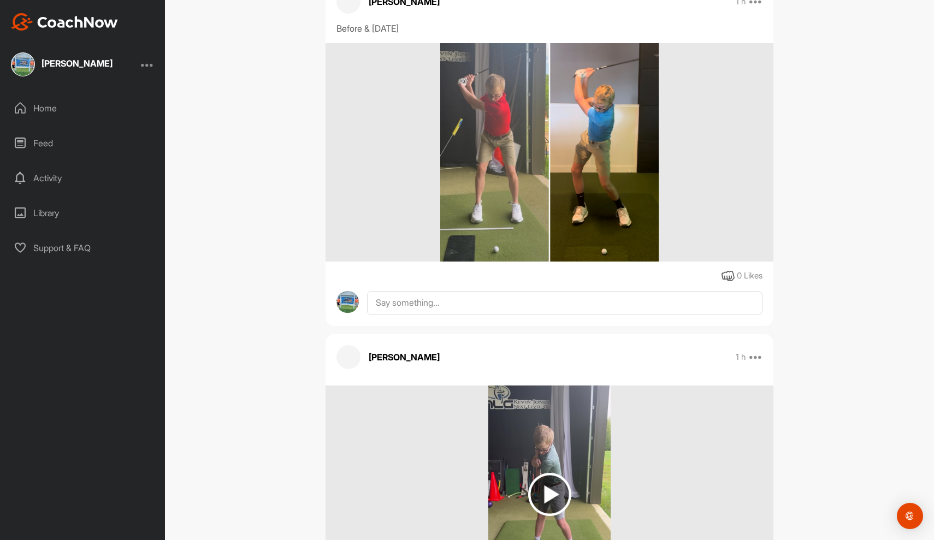
click at [478, 143] on img at bounding box center [549, 152] width 218 height 218
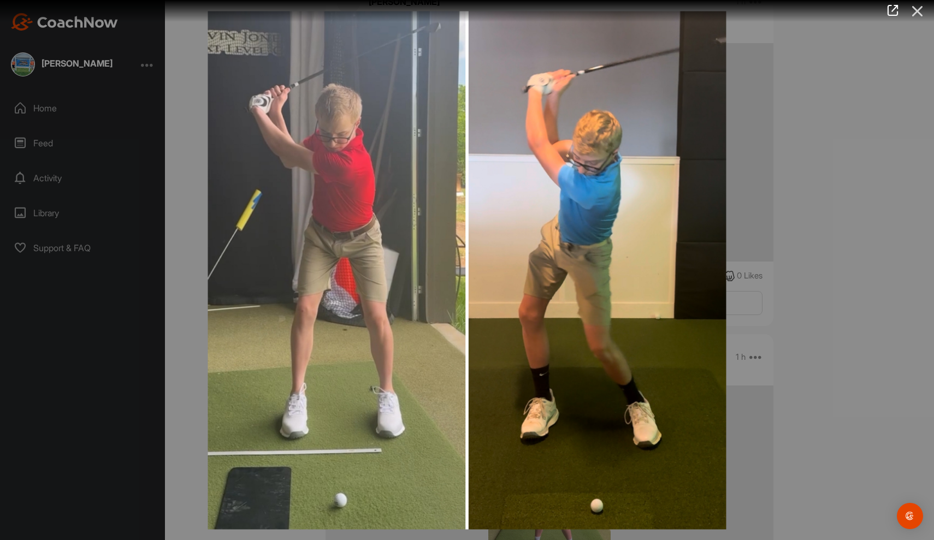
click at [920, 8] on icon at bounding box center [917, 11] width 25 height 20
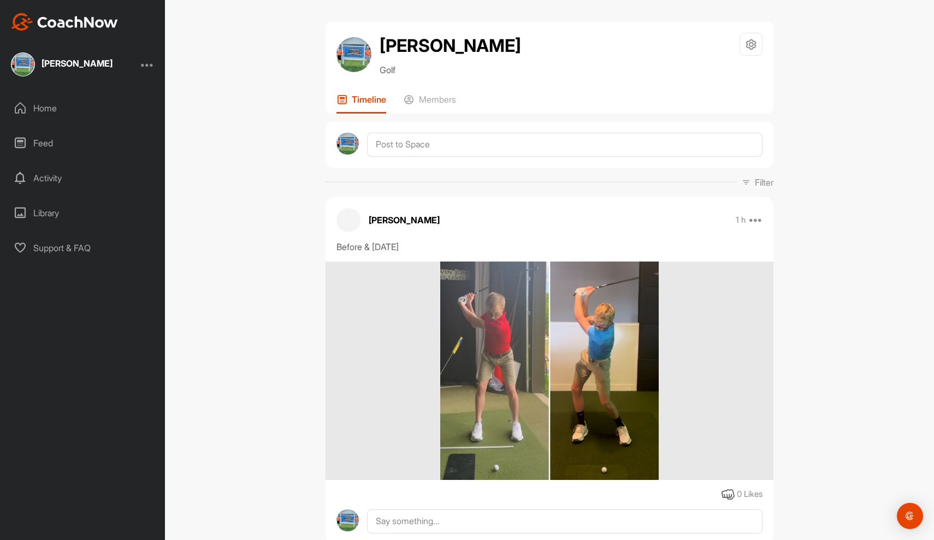
scroll to position [0, 0]
click at [151, 66] on div at bounding box center [147, 64] width 13 height 13
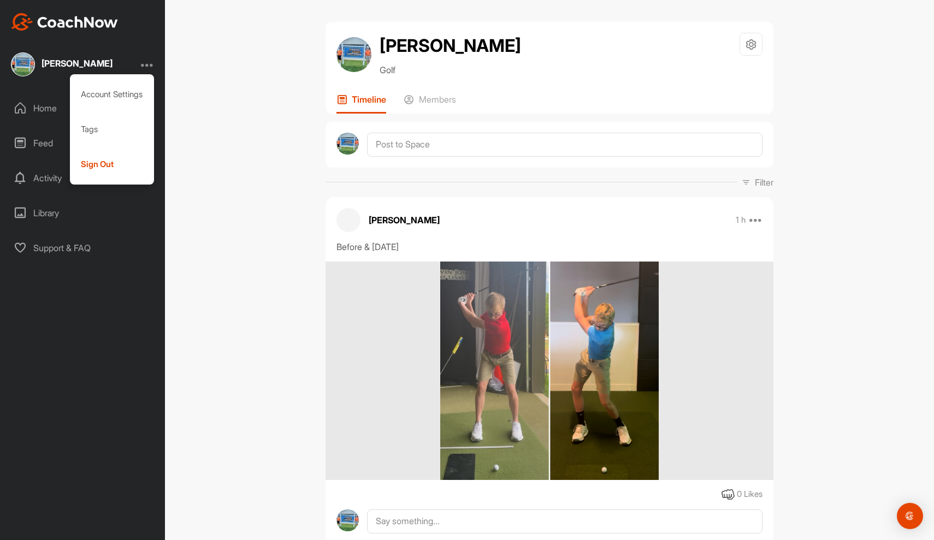
click at [151, 66] on div at bounding box center [147, 64] width 13 height 13
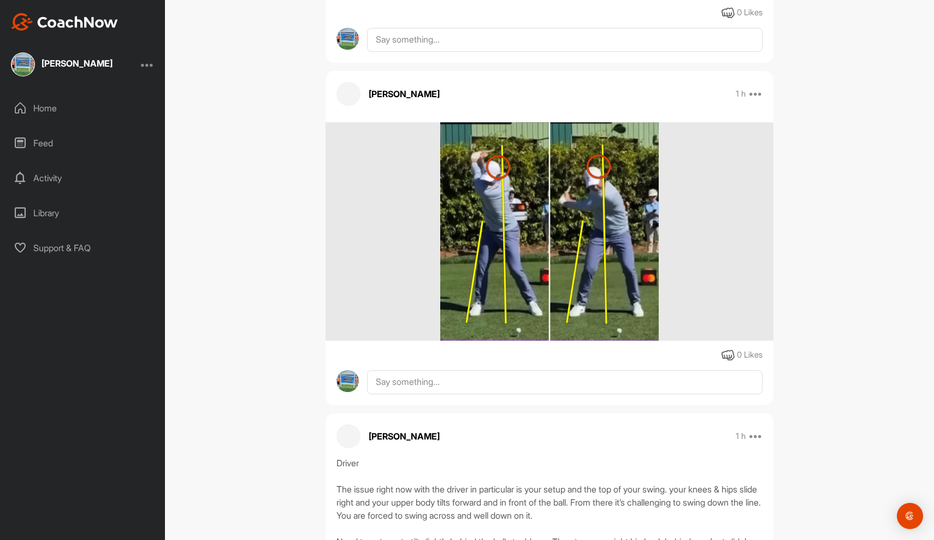
scroll to position [1791, 0]
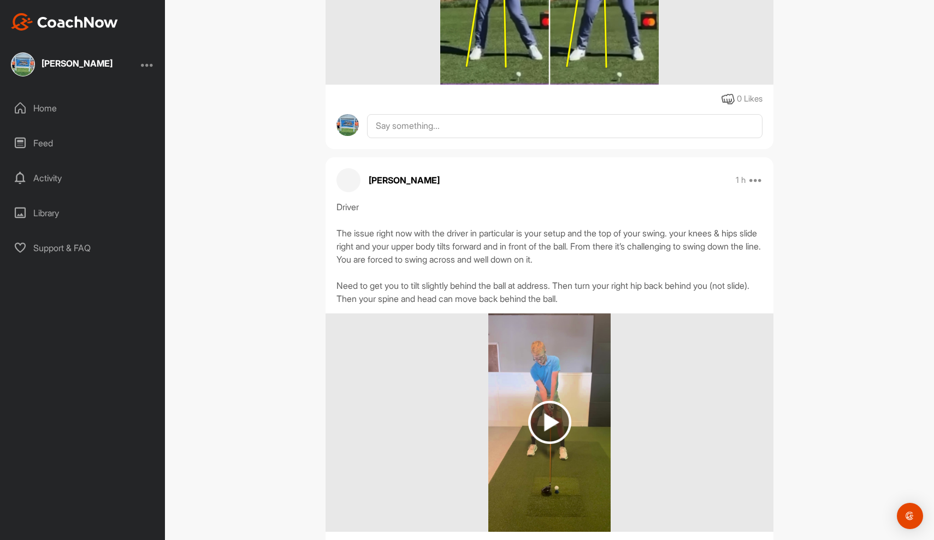
click at [34, 24] on img at bounding box center [64, 21] width 107 height 17
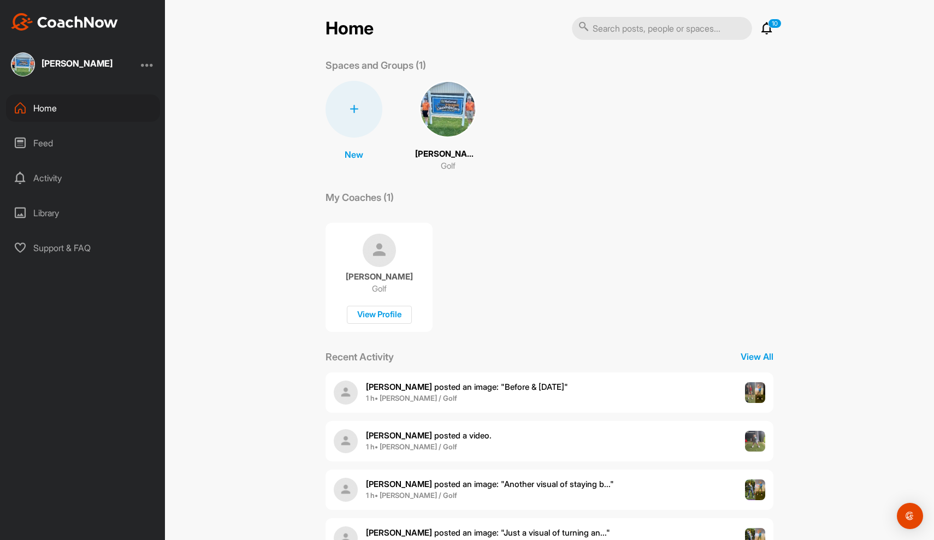
scroll to position [7, 0]
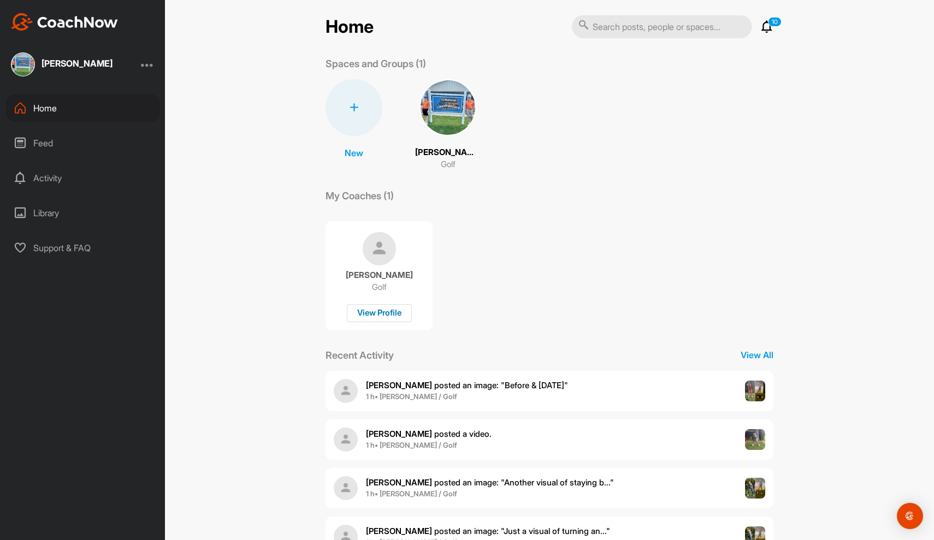
click at [390, 317] on div "View Profile" at bounding box center [379, 313] width 65 height 18
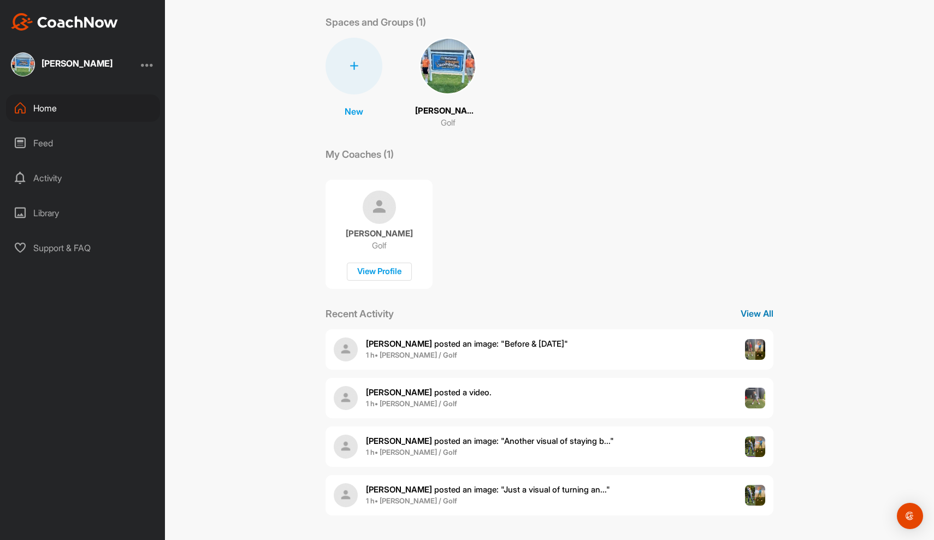
click at [761, 319] on p "View All" at bounding box center [756, 313] width 33 height 13
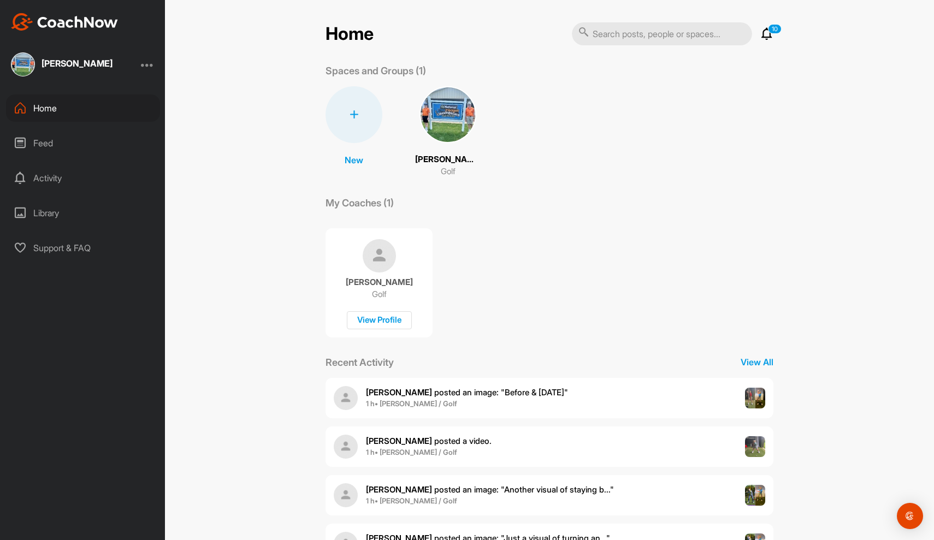
click at [401, 402] on b "1 h • [PERSON_NAME] / Golf" at bounding box center [411, 403] width 91 height 9
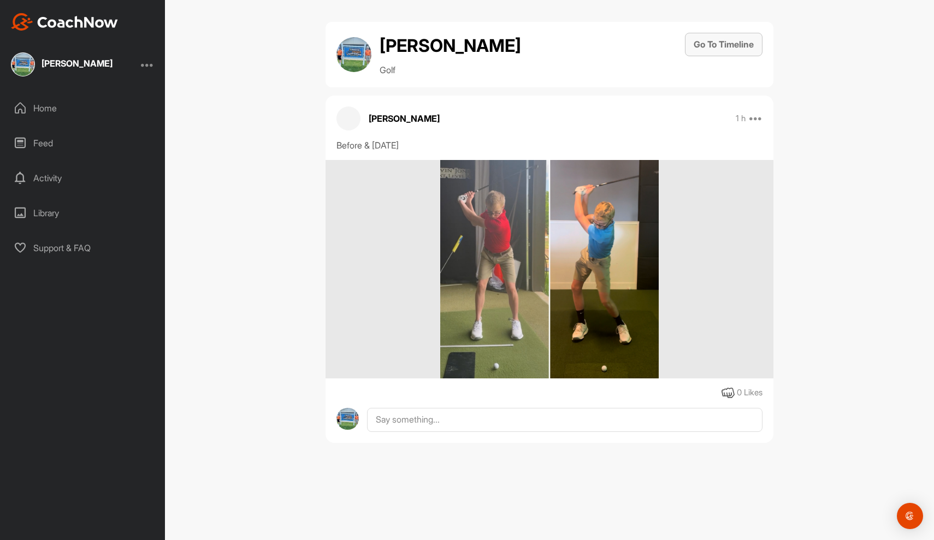
click at [708, 44] on button "Go To Timeline" at bounding box center [724, 44] width 78 height 23
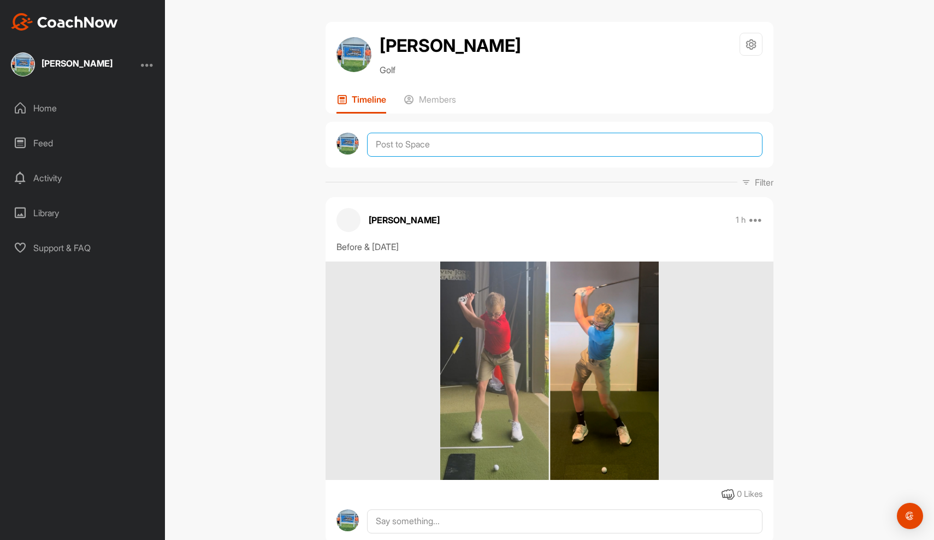
click at [399, 146] on textarea at bounding box center [564, 145] width 395 height 24
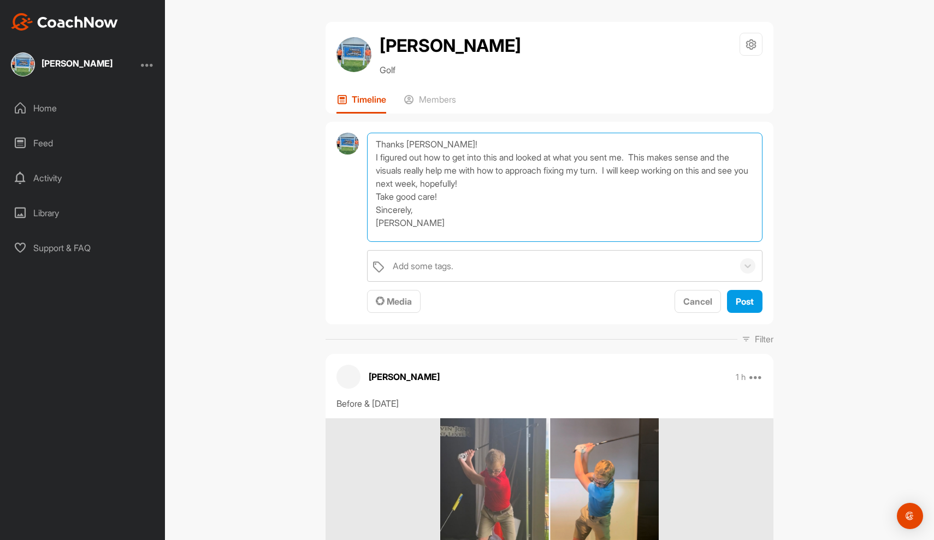
click at [501, 189] on textarea "Thanks [PERSON_NAME]! I figured out how to get into this and looked at what you…" at bounding box center [564, 187] width 395 height 109
click at [500, 183] on textarea "Thanks [PERSON_NAME]! I figured out how to get into this and looked at what you…" at bounding box center [564, 187] width 395 height 109
drag, startPoint x: 439, startPoint y: 221, endPoint x: 413, endPoint y: 223, distance: 26.3
click at [413, 223] on textarea "Thanks [PERSON_NAME]! I figured out how to get into this and looked at what you…" at bounding box center [564, 187] width 395 height 109
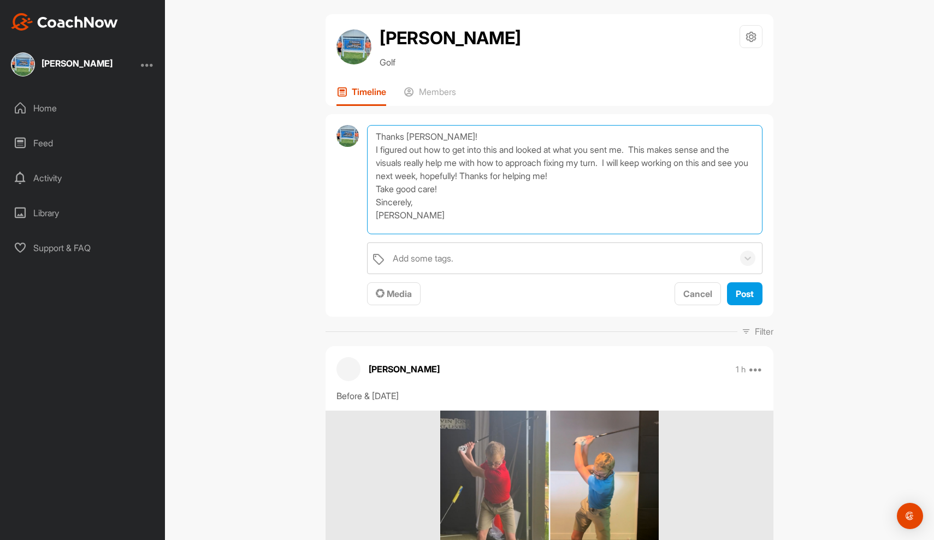
scroll to position [12, 0]
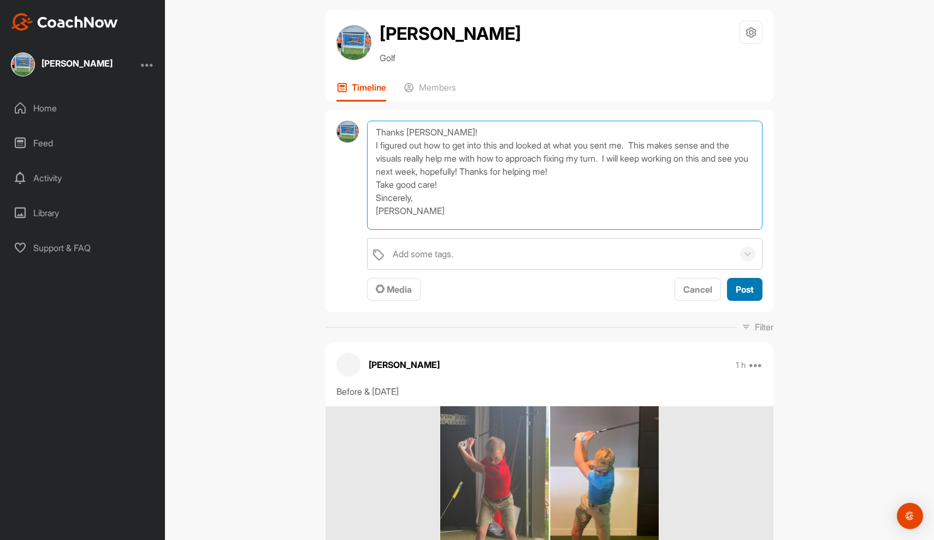
type textarea "Thanks [PERSON_NAME]! I figured out how to get into this and looked at what you…"
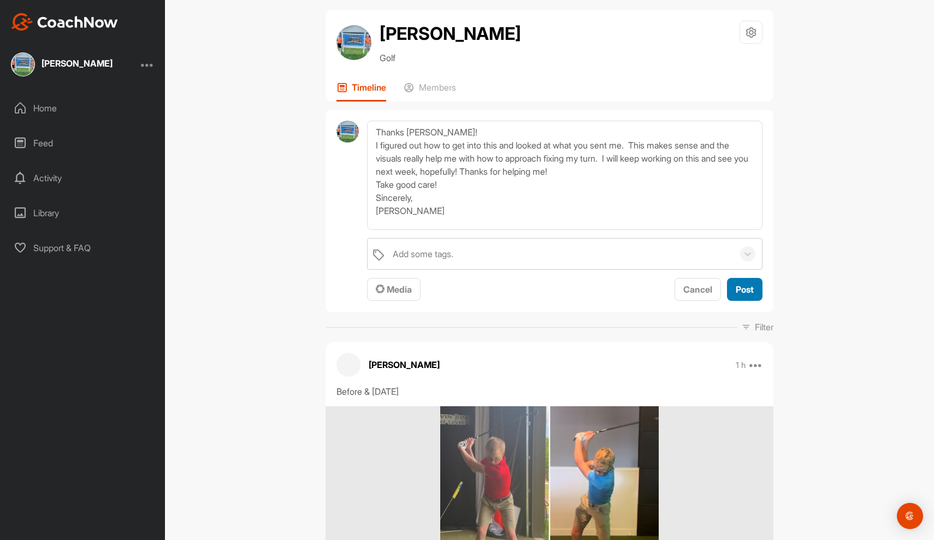
click at [738, 289] on span "Post" at bounding box center [744, 289] width 18 height 11
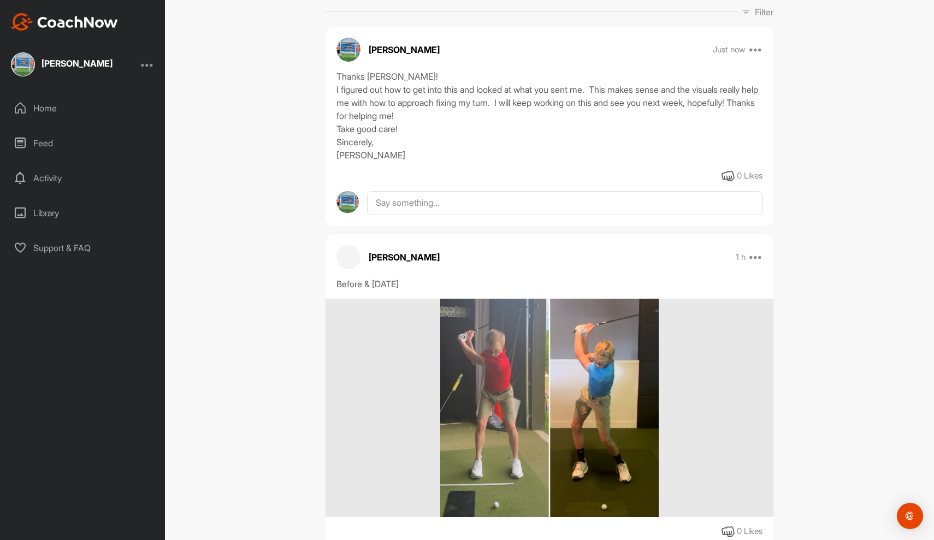
scroll to position [173, 0]
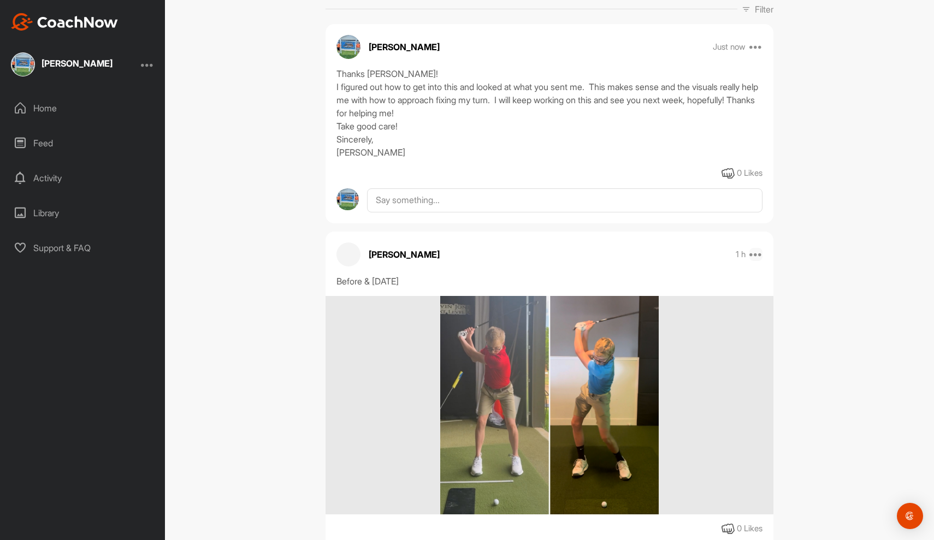
click at [756, 256] on icon at bounding box center [755, 254] width 13 height 13
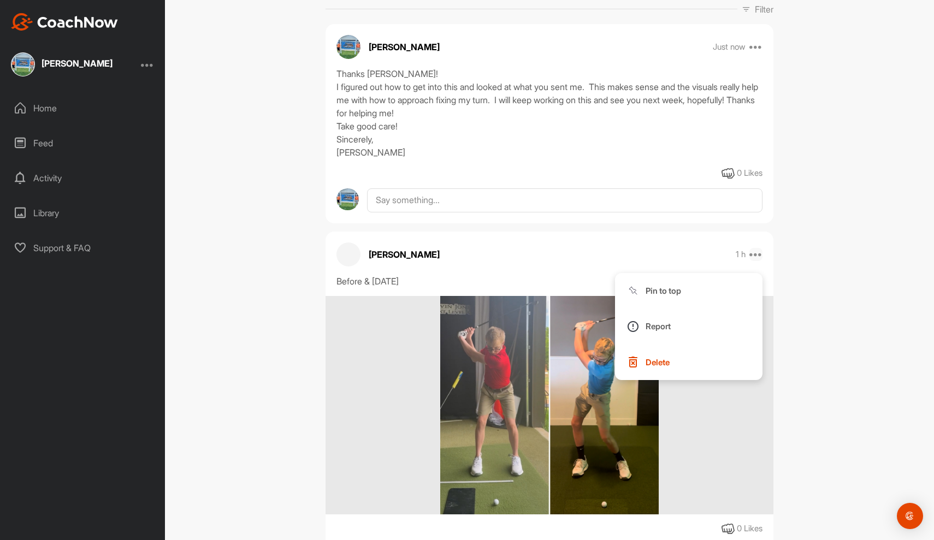
click at [756, 256] on icon at bounding box center [755, 254] width 13 height 13
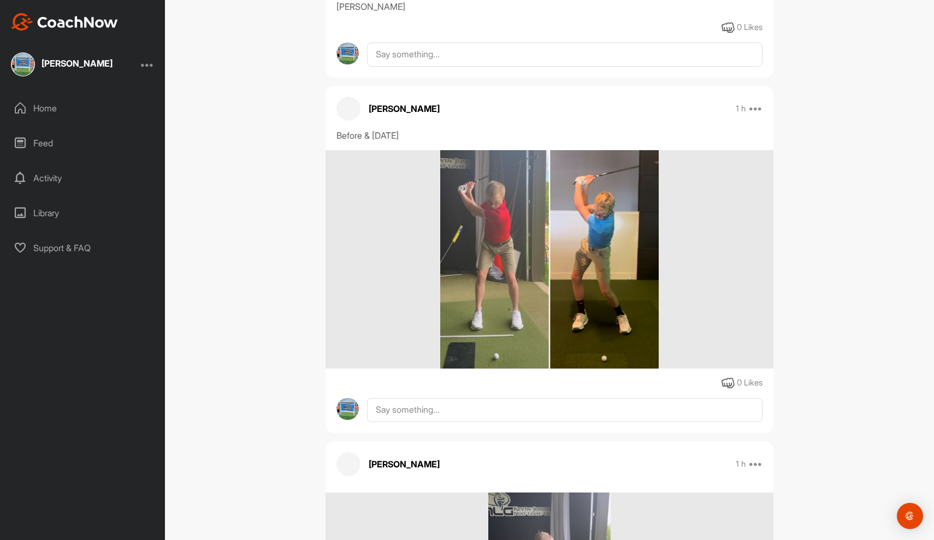
scroll to position [323, 0]
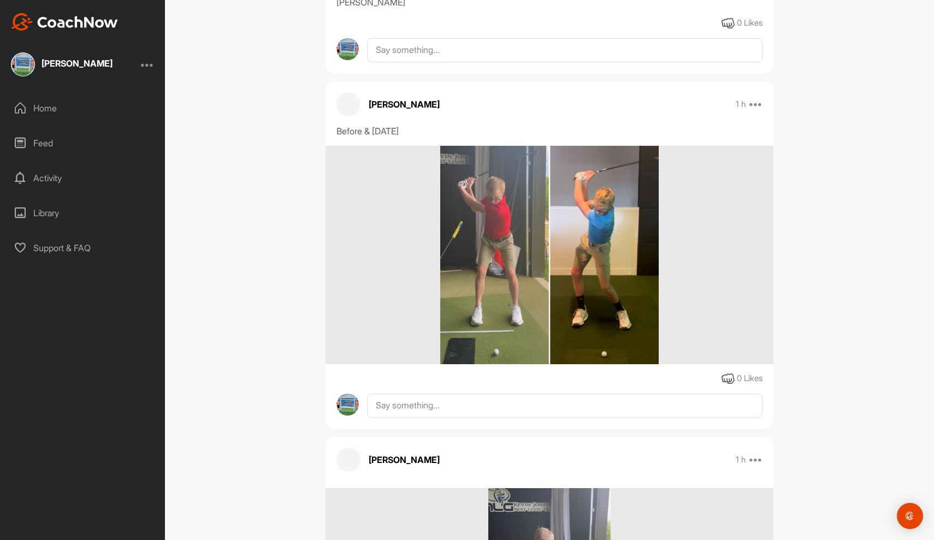
click at [523, 283] on img at bounding box center [549, 255] width 218 height 218
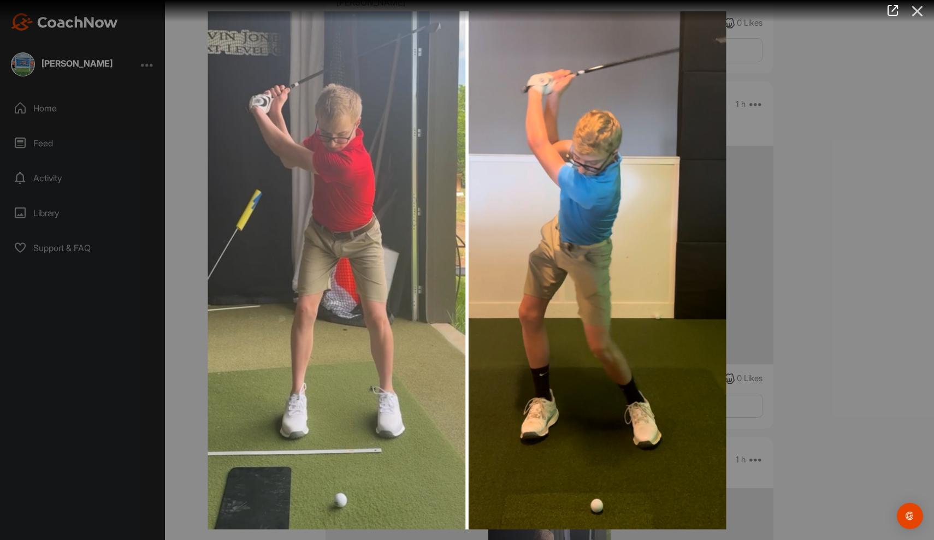
click at [923, 9] on icon at bounding box center [917, 11] width 25 height 20
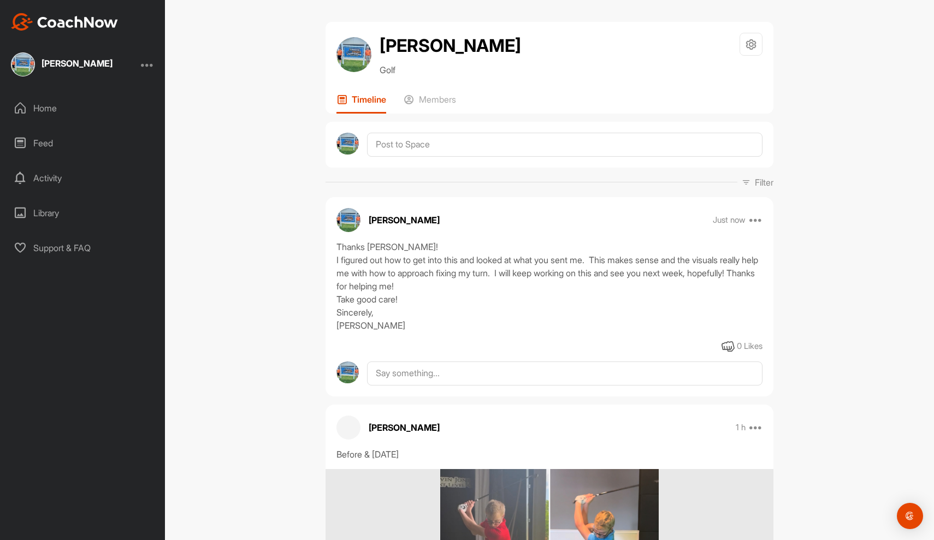
scroll to position [0, 0]
